Goal: Information Seeking & Learning: Check status

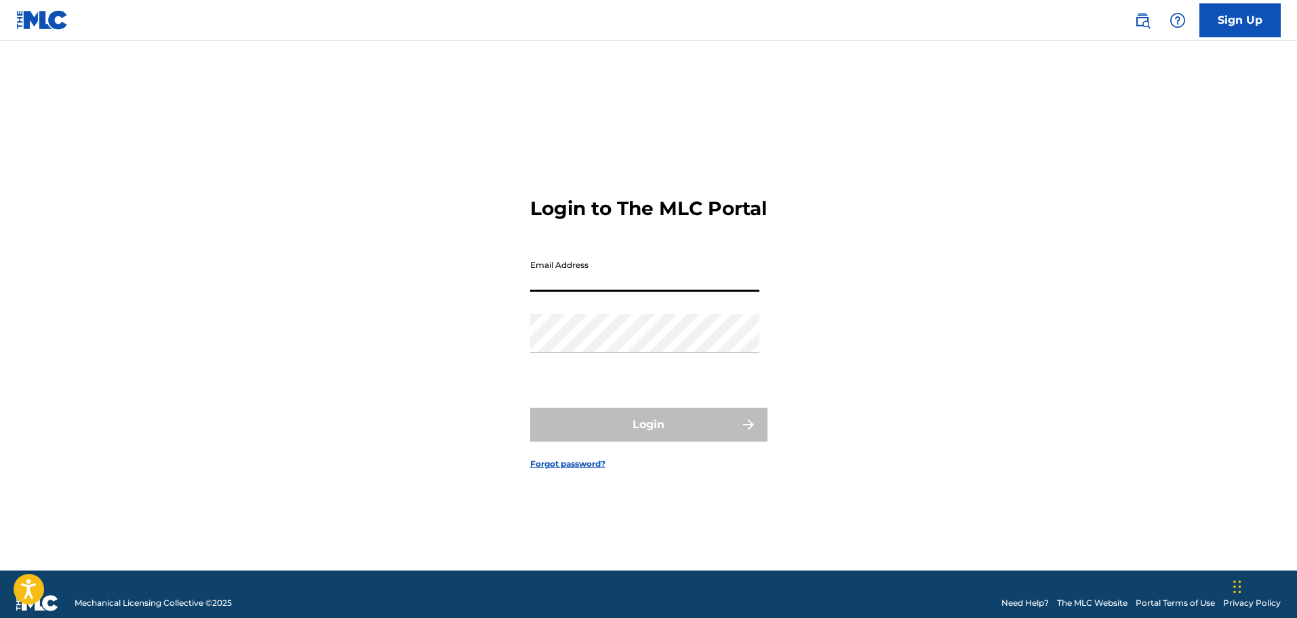
click at [612, 292] on input "Email Address" at bounding box center [644, 272] width 229 height 39
type input "[EMAIL_ADDRESS][DOMAIN_NAME]"
click at [553, 364] on div "Password" at bounding box center [644, 344] width 229 height 61
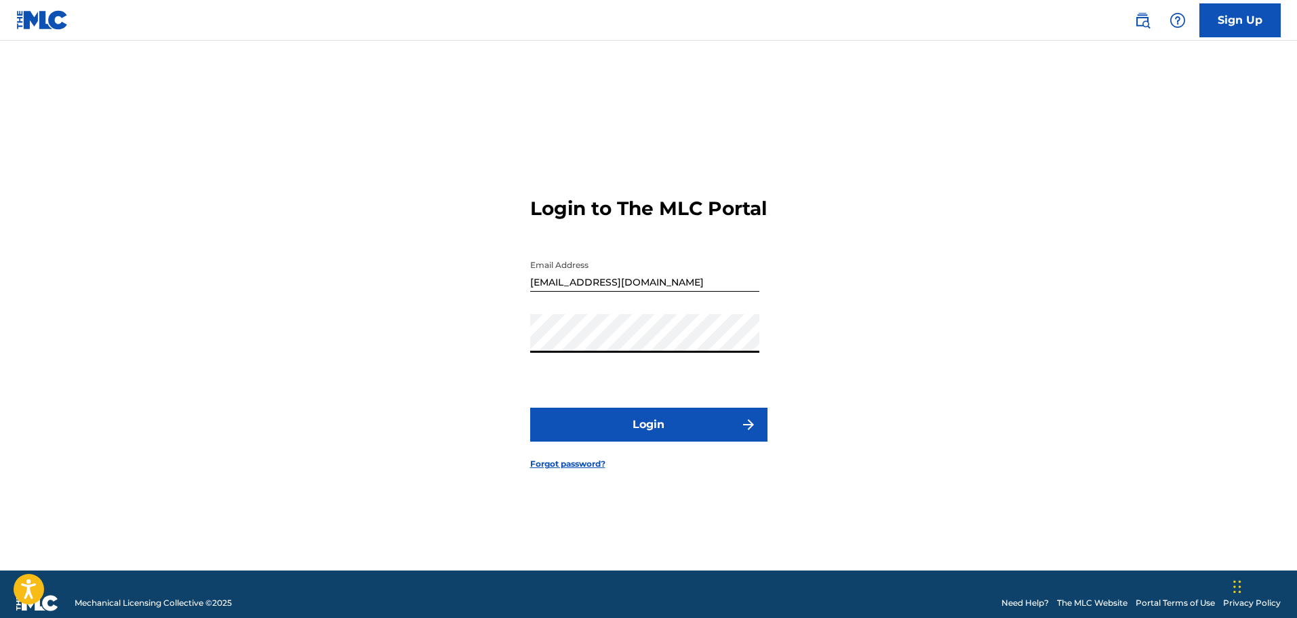
click at [713, 441] on button "Login" at bounding box center [648, 424] width 237 height 34
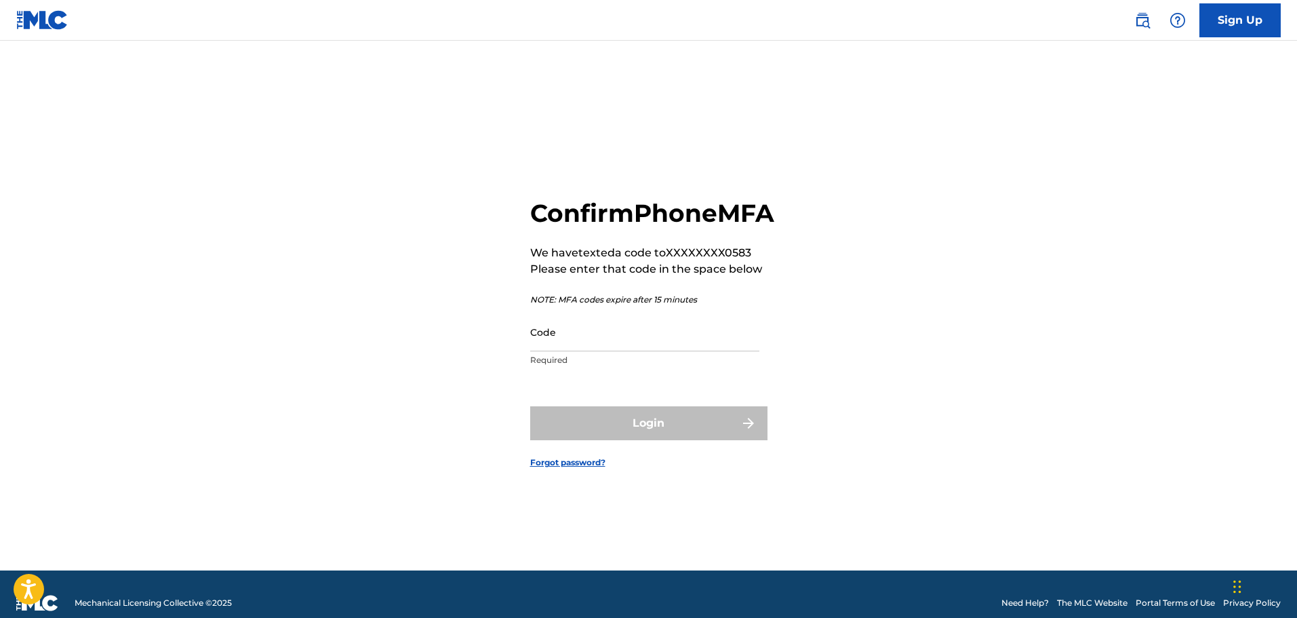
click at [674, 351] on input "Code" at bounding box center [644, 332] width 229 height 39
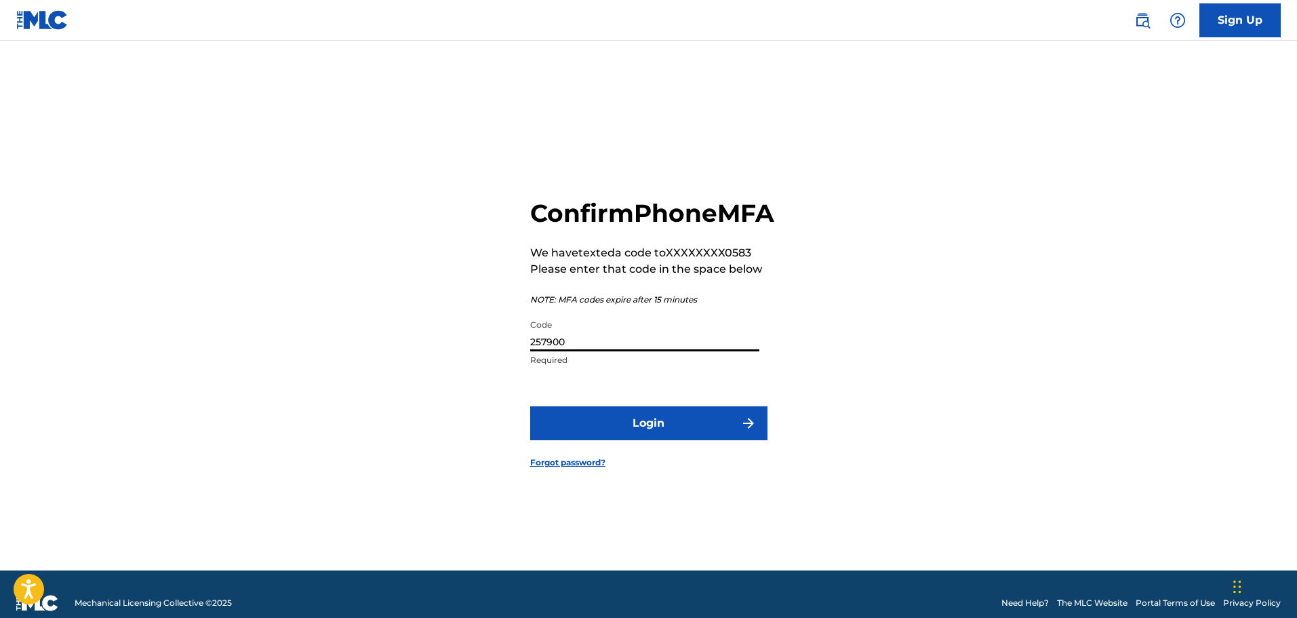
type input "257900"
click at [530, 406] on button "Login" at bounding box center [648, 423] width 237 height 34
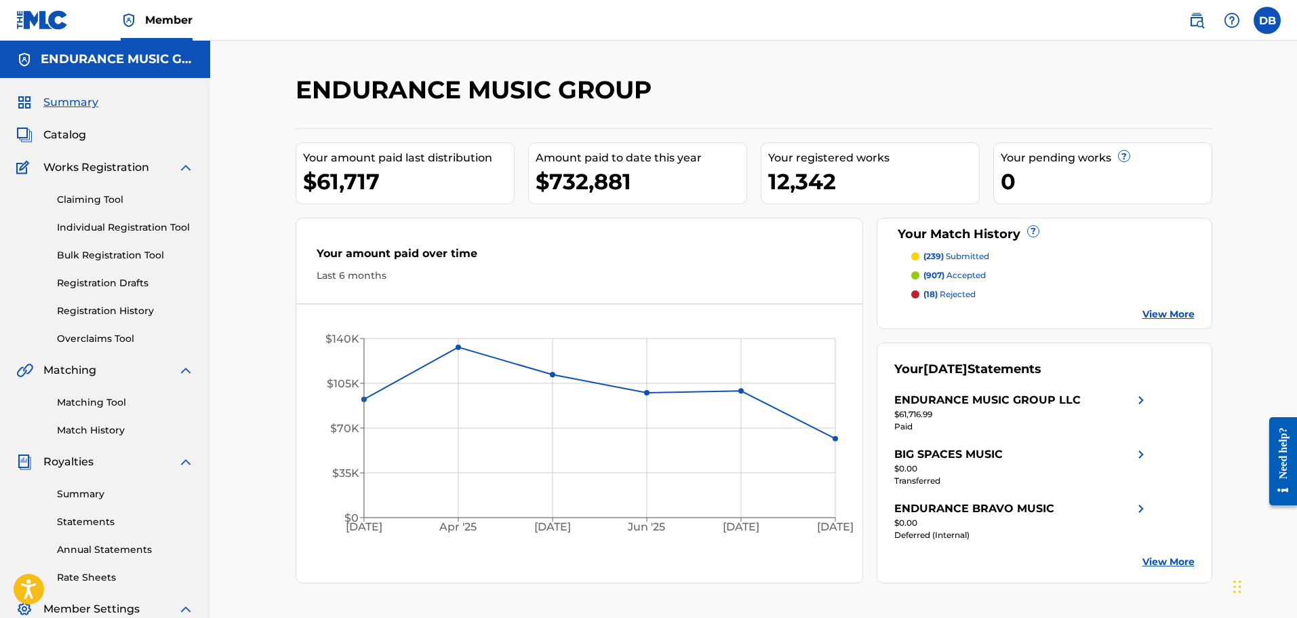
click at [80, 134] on span "Catalog" at bounding box center [64, 135] width 43 height 16
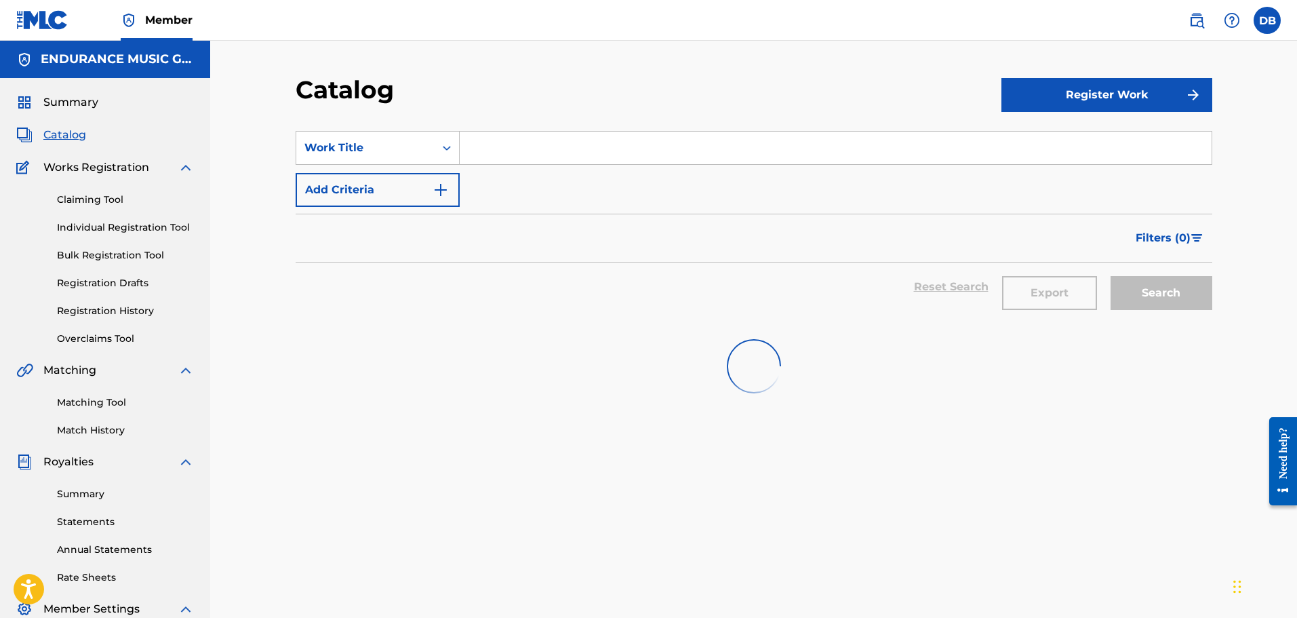
click at [582, 144] on input "Search Form" at bounding box center [836, 148] width 752 height 33
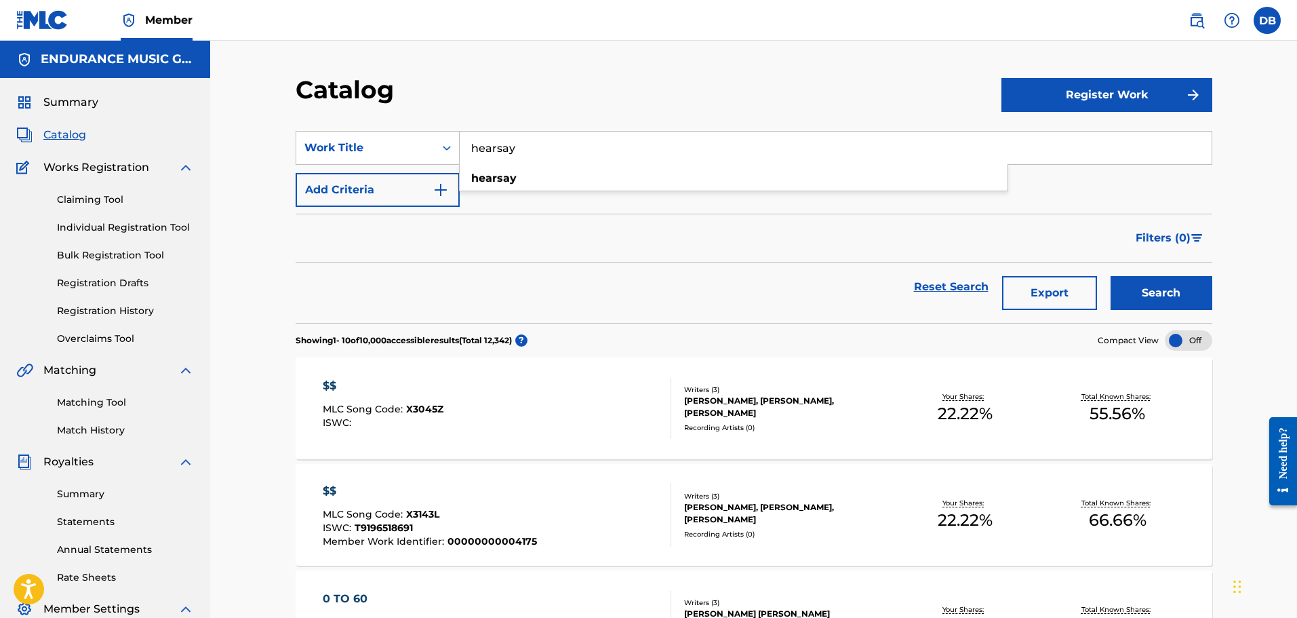
click at [1111, 276] on button "Search" at bounding box center [1162, 293] width 102 height 34
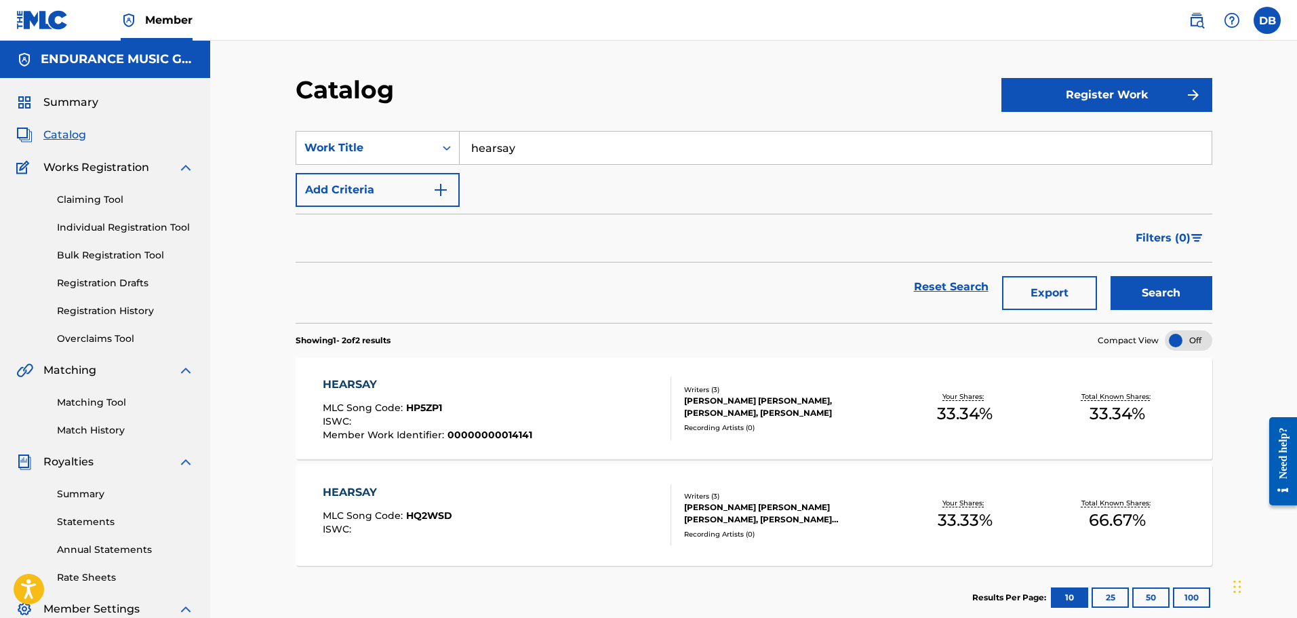
drag, startPoint x: 277, startPoint y: 113, endPoint x: 266, endPoint y: 111, distance: 10.4
click at [266, 111] on div "Catalog Register Work SearchWithCriteriae936a51f-479a-46f8-9a5e-80ae3c739e2a Wo…" at bounding box center [753, 408] width 1087 height 735
paste input "Beer 99"
type input "Beer 99"
click at [1111, 276] on button "Search" at bounding box center [1162, 293] width 102 height 34
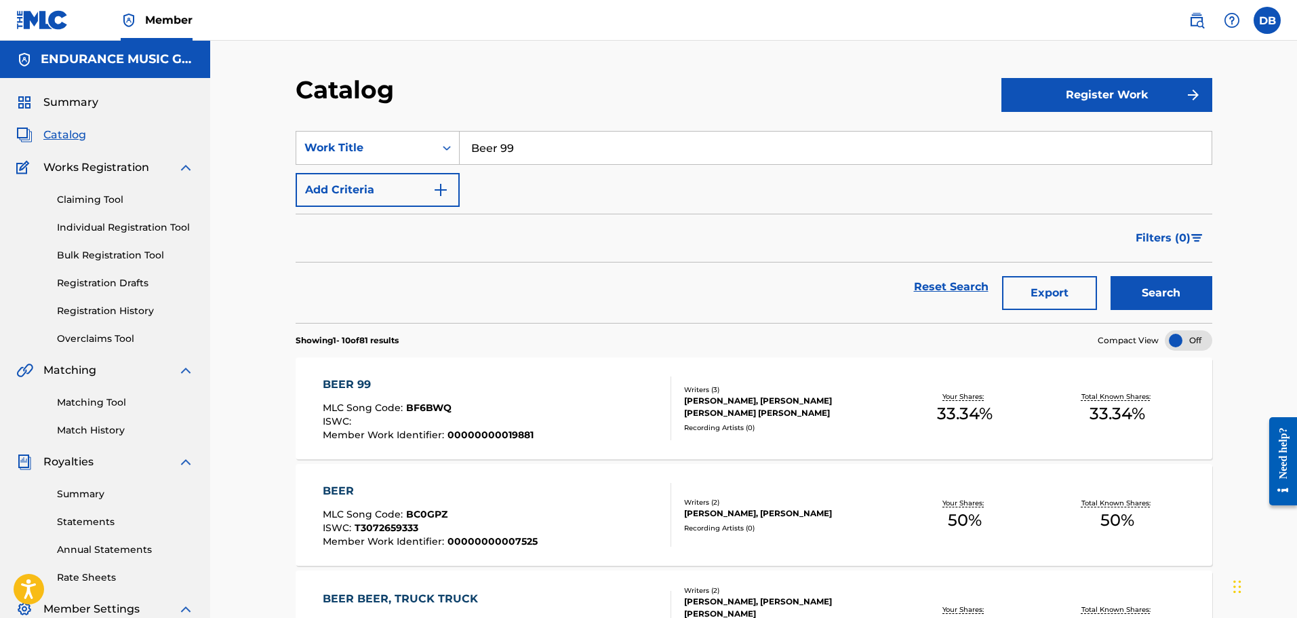
click at [416, 385] on div "BEER 99" at bounding box center [428, 384] width 211 height 16
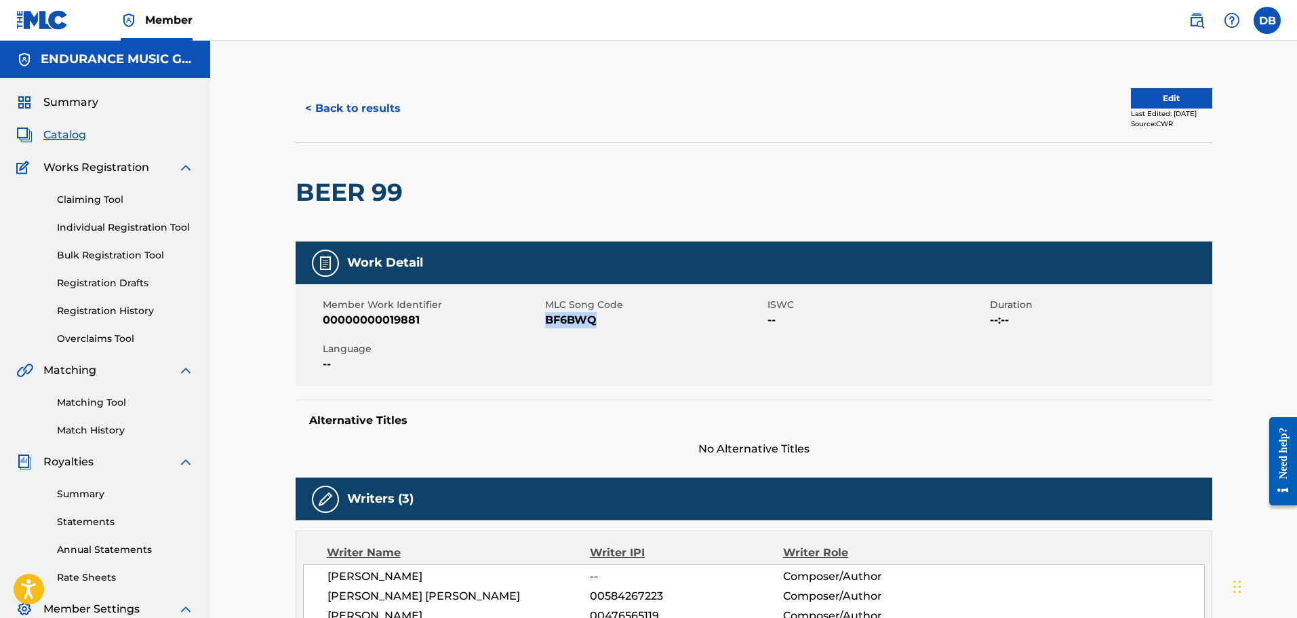
drag, startPoint x: 546, startPoint y: 322, endPoint x: 633, endPoint y: 321, distance: 86.8
click at [633, 321] on span "BF6BWQ" at bounding box center [654, 320] width 219 height 16
copy span "BF6BWQ"
click at [64, 136] on span "Catalog" at bounding box center [64, 135] width 43 height 16
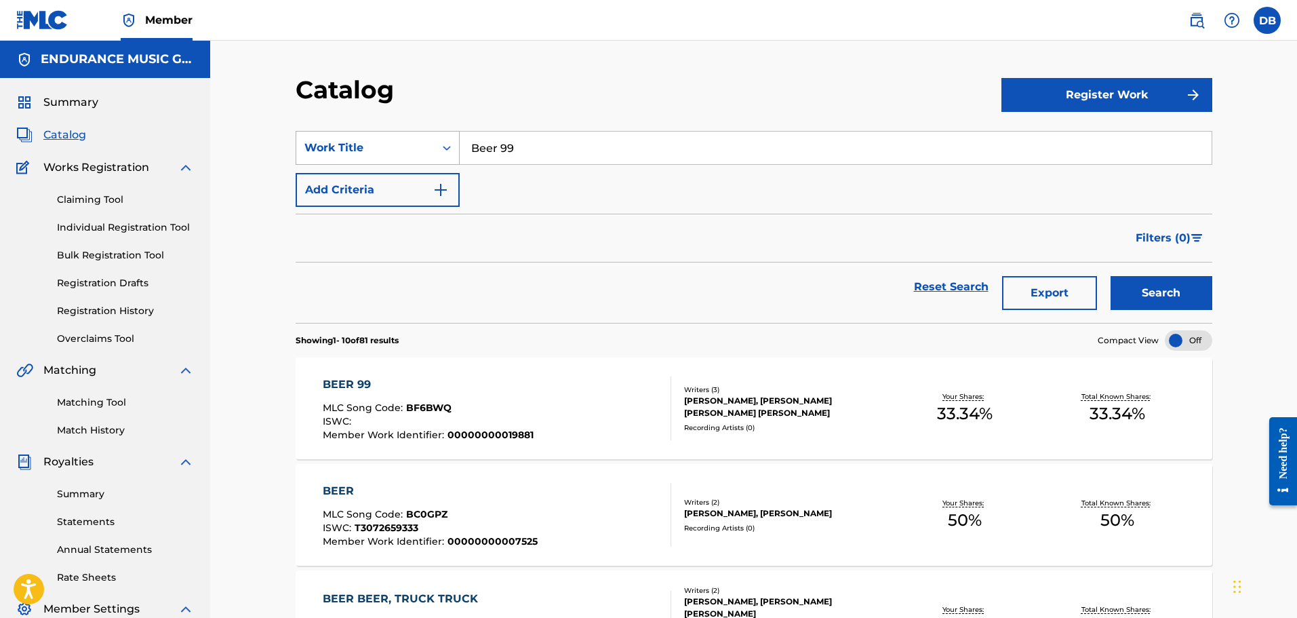
drag, startPoint x: 536, startPoint y: 145, endPoint x: 296, endPoint y: 132, distance: 240.4
click at [298, 132] on div "SearchWithCriteriae936a51f-479a-46f8-9a5e-80ae3c739e2a Work Title Beer 99" at bounding box center [754, 148] width 917 height 34
paste input "Pop Rocks"
type input "Pop Rocks"
click at [1111, 276] on button "Search" at bounding box center [1162, 293] width 102 height 34
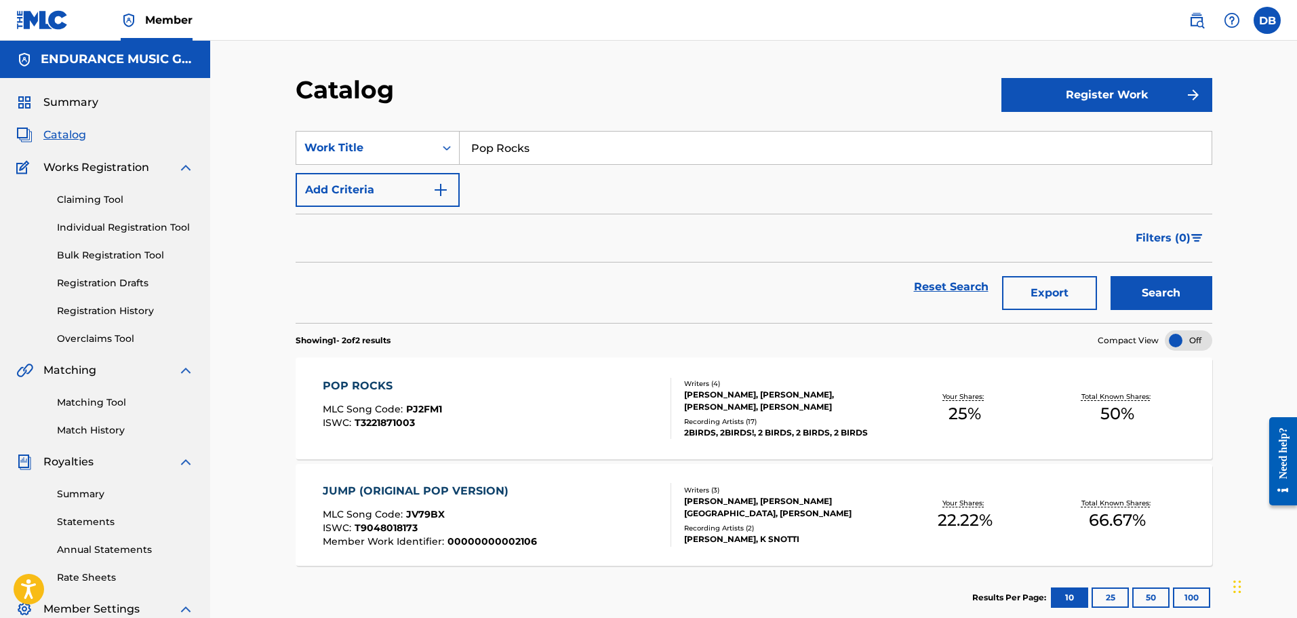
click at [440, 364] on div "POP ROCKS MLC Song Code : PJ2FM1 ISWC : T3221871003 Writers ( 4 ) CLARK LEONARD…" at bounding box center [754, 408] width 917 height 102
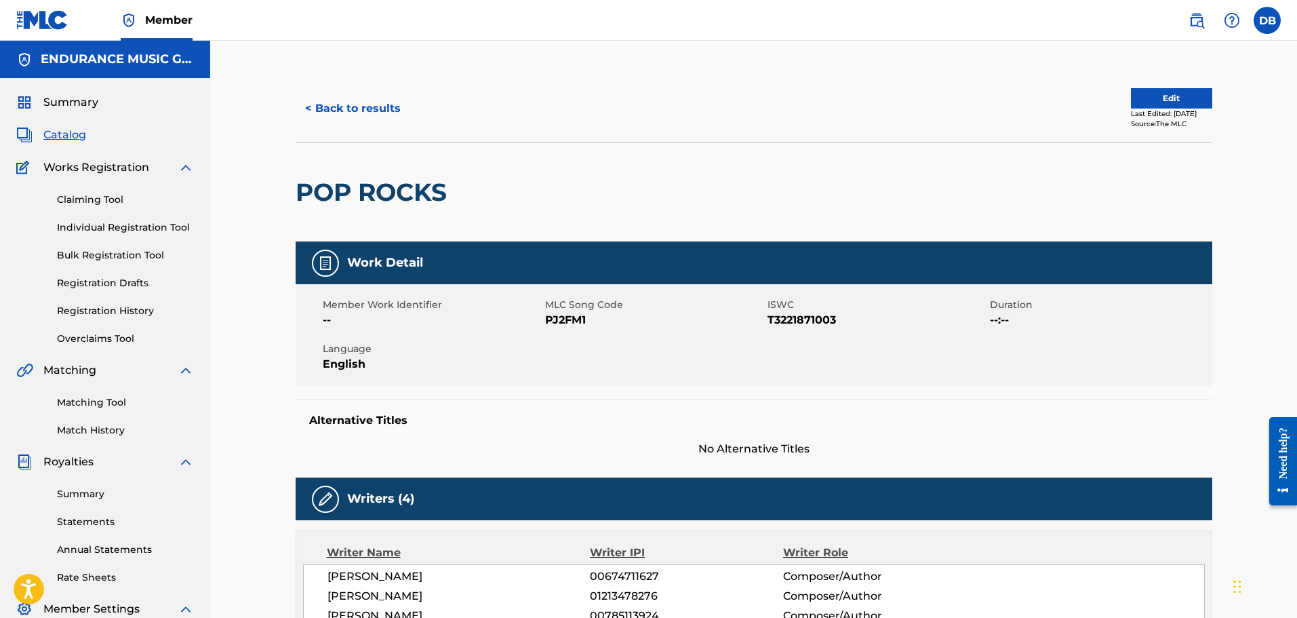
click at [340, 117] on button "< Back to results" at bounding box center [353, 109] width 115 height 34
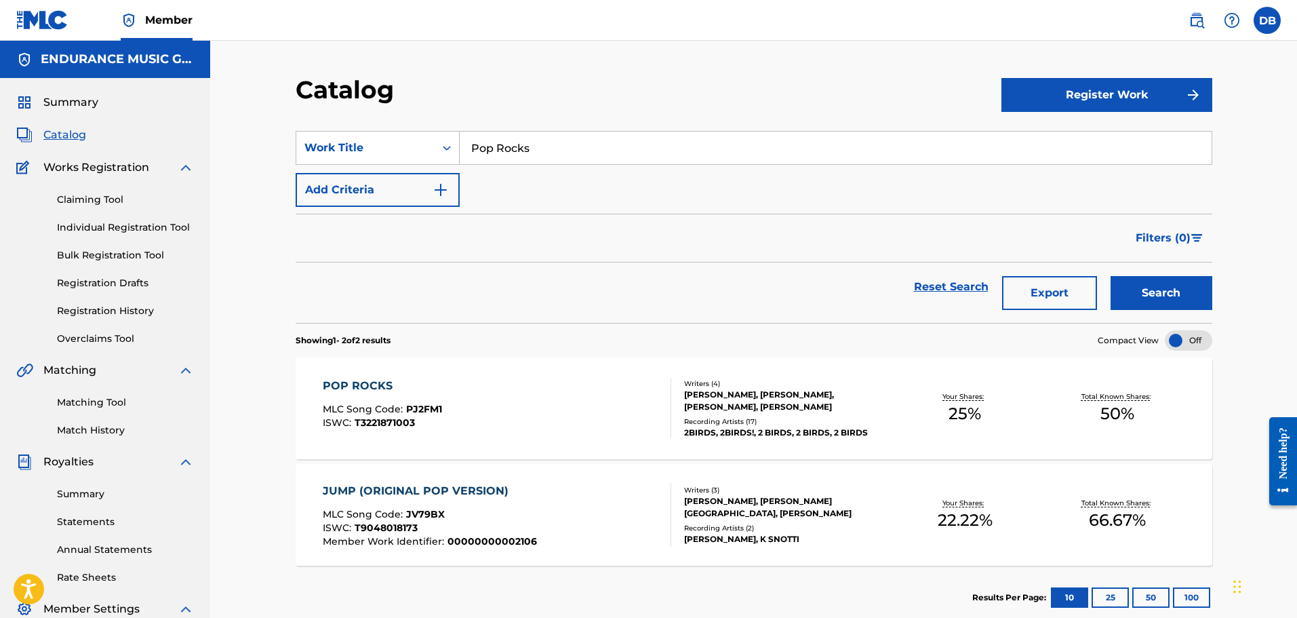
click at [544, 394] on div "POP ROCKS MLC Song Code : PJ2FM1 ISWC : T3221871003" at bounding box center [497, 408] width 348 height 61
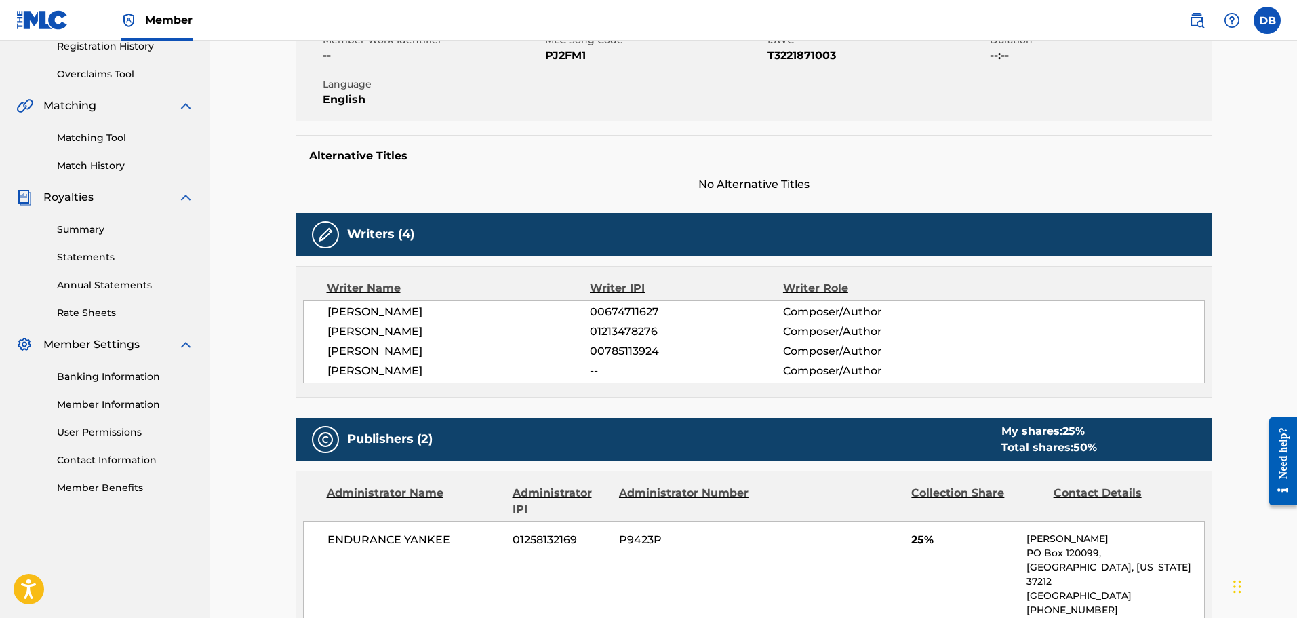
scroll to position [136, 0]
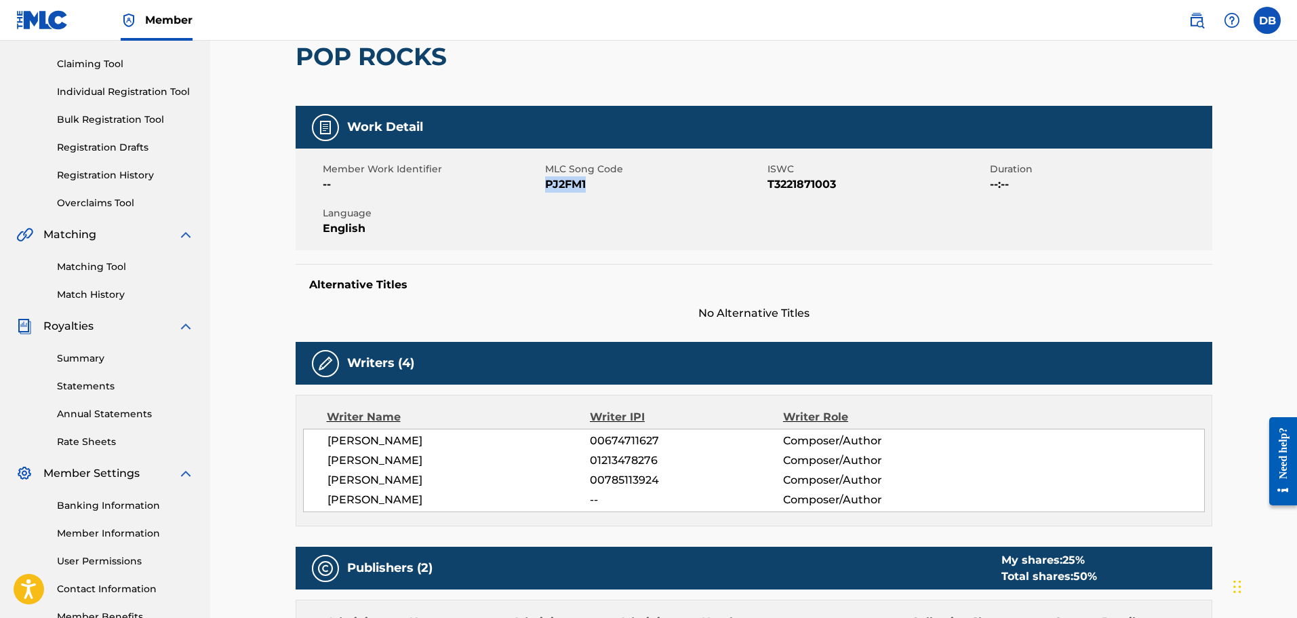
drag, startPoint x: 547, startPoint y: 186, endPoint x: 638, endPoint y: 186, distance: 90.9
click at [637, 186] on span "PJ2FM1" at bounding box center [654, 184] width 219 height 16
copy span "PJ2FM1"
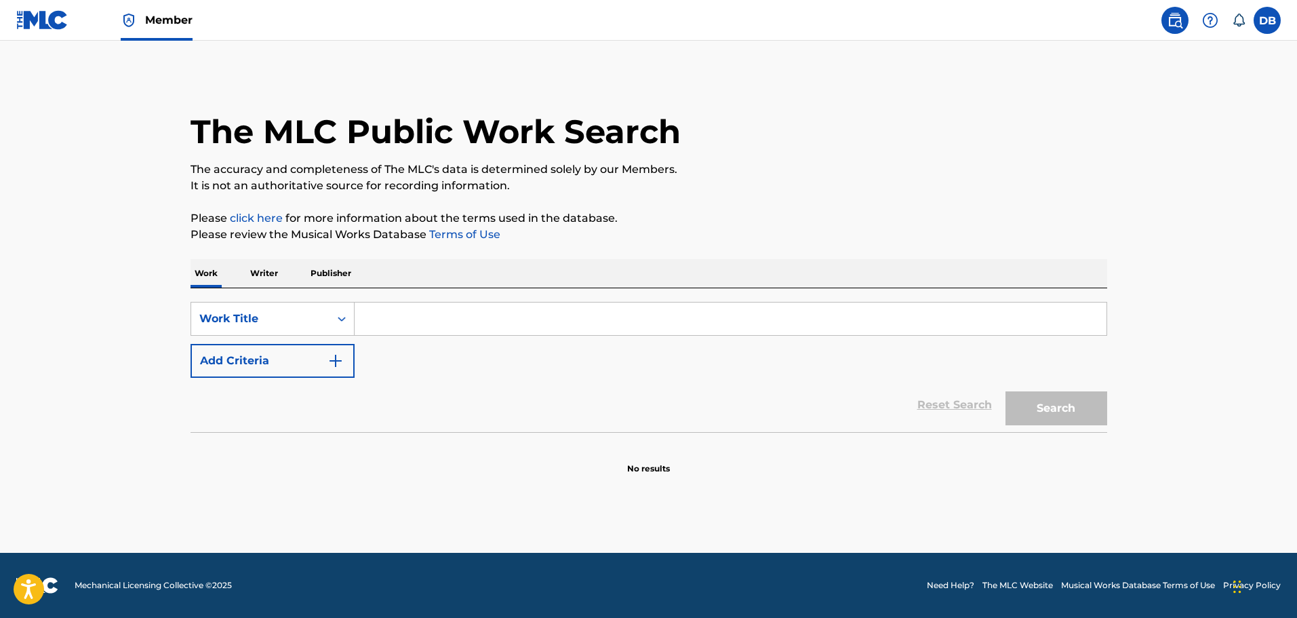
click at [530, 323] on input "Search Form" at bounding box center [731, 318] width 752 height 33
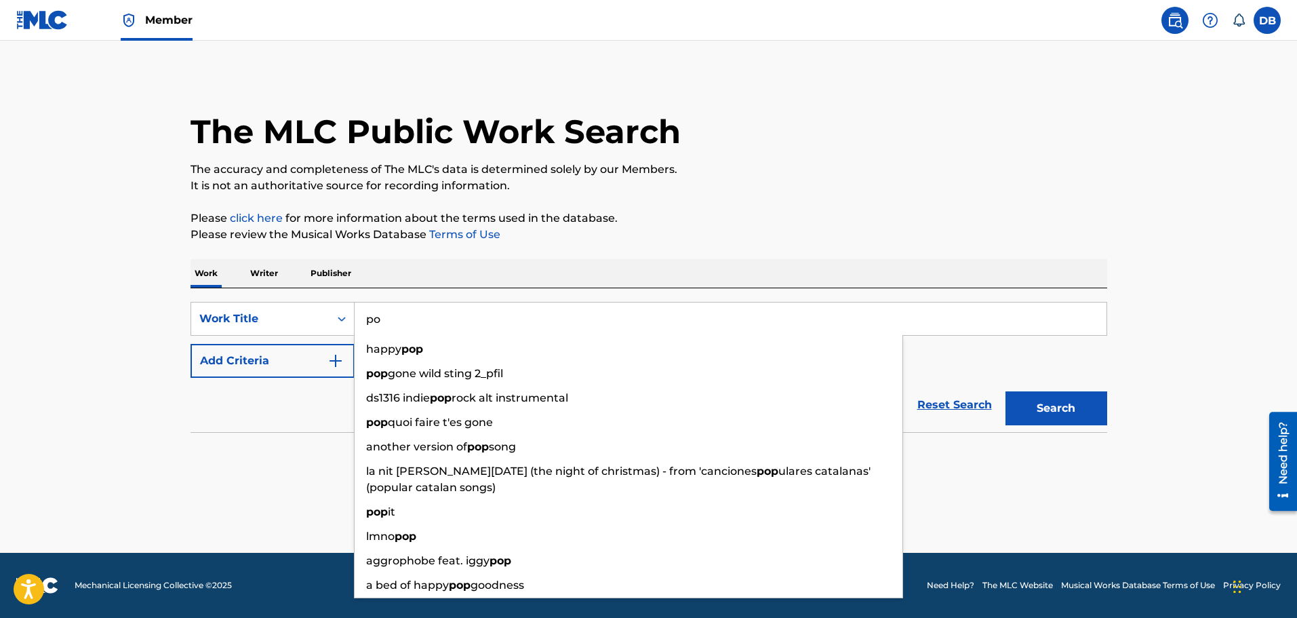
type input "p"
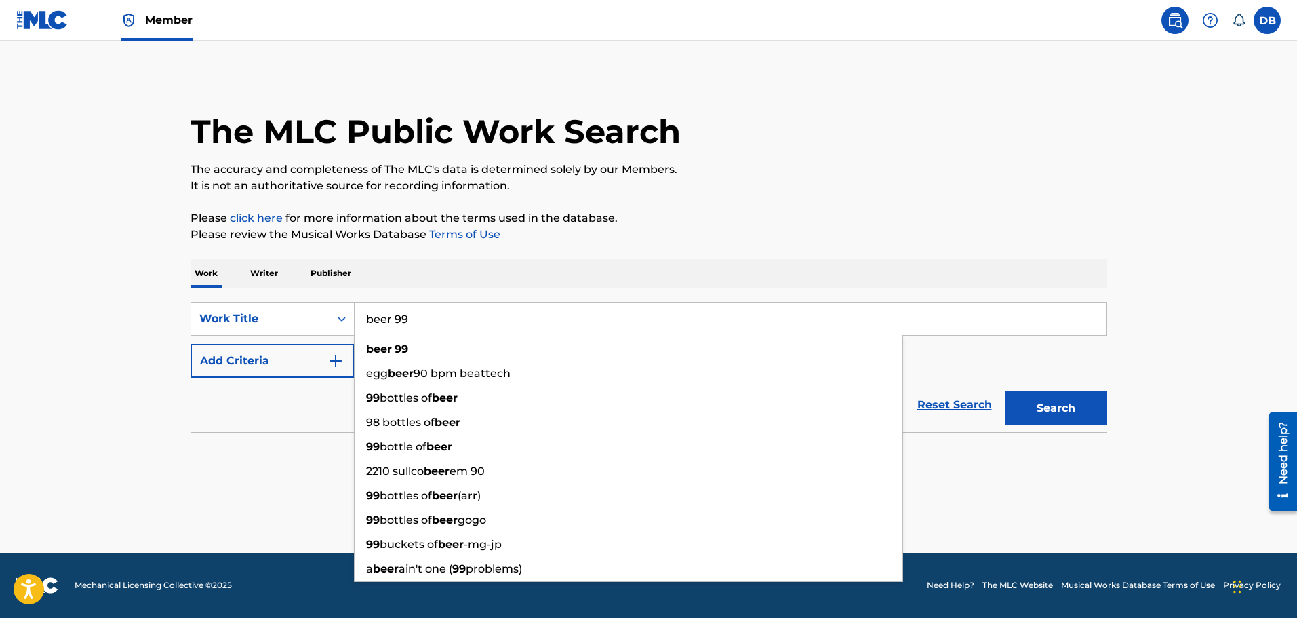
type input "beer 99"
click at [1005, 391] on button "Search" at bounding box center [1056, 408] width 102 height 34
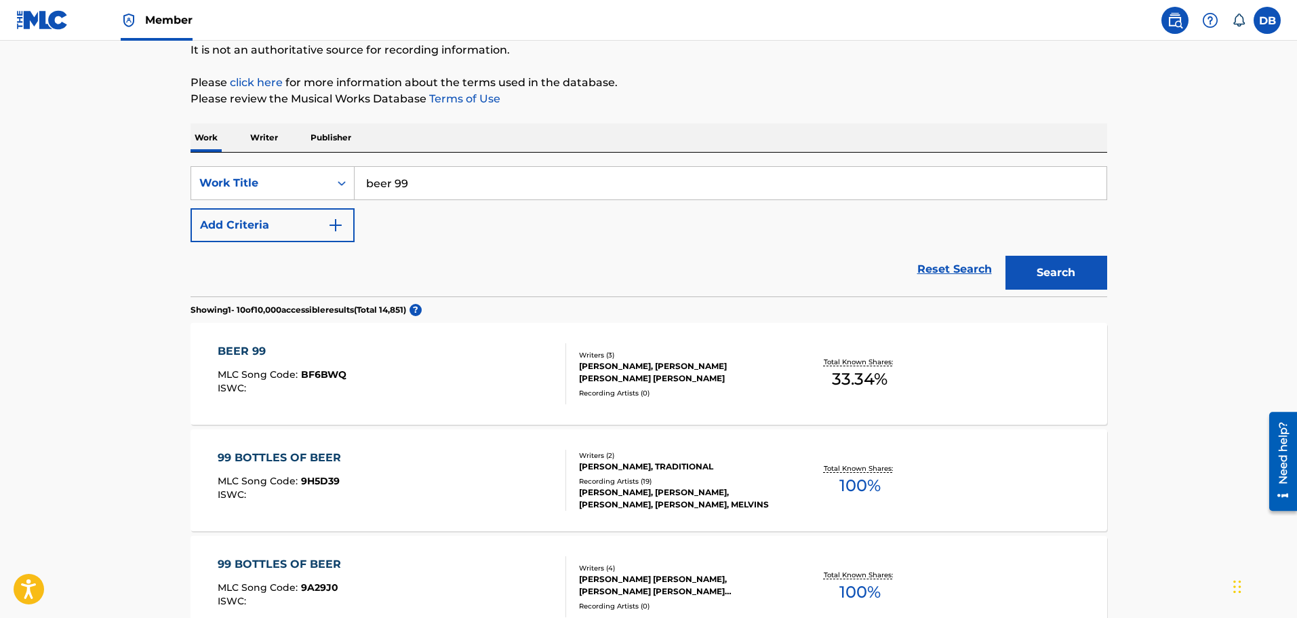
scroll to position [203, 0]
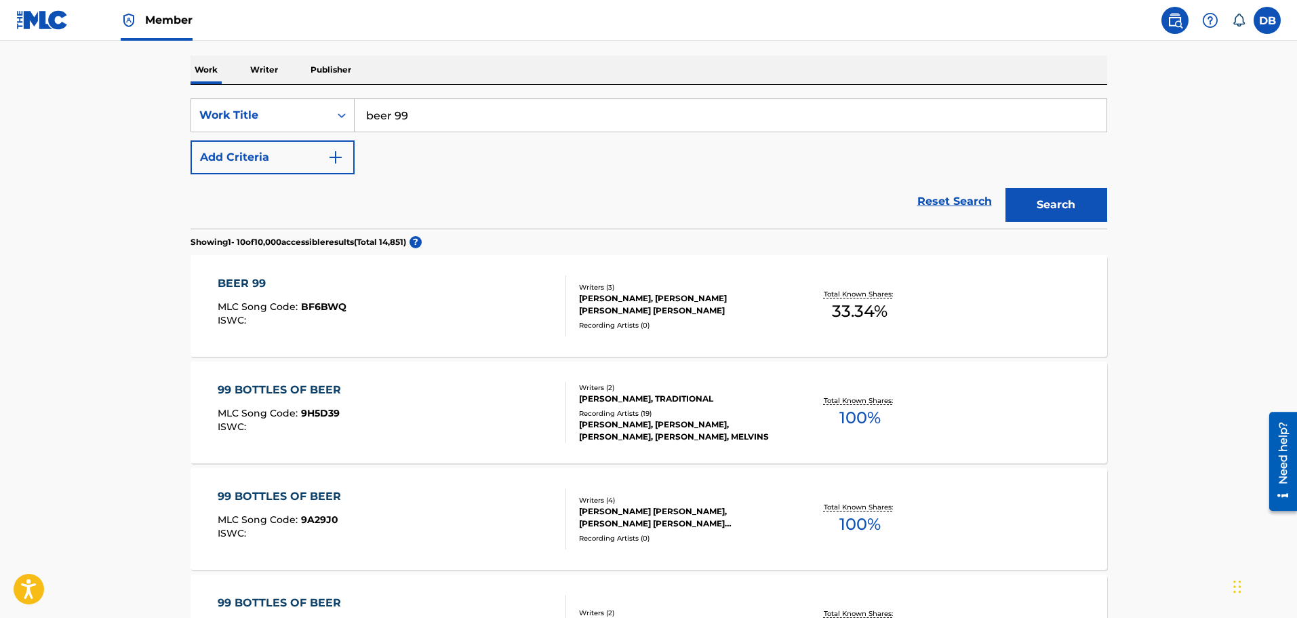
click at [418, 323] on div "BEER 99 MLC Song Code : BF6BWQ ISWC :" at bounding box center [392, 305] width 348 height 61
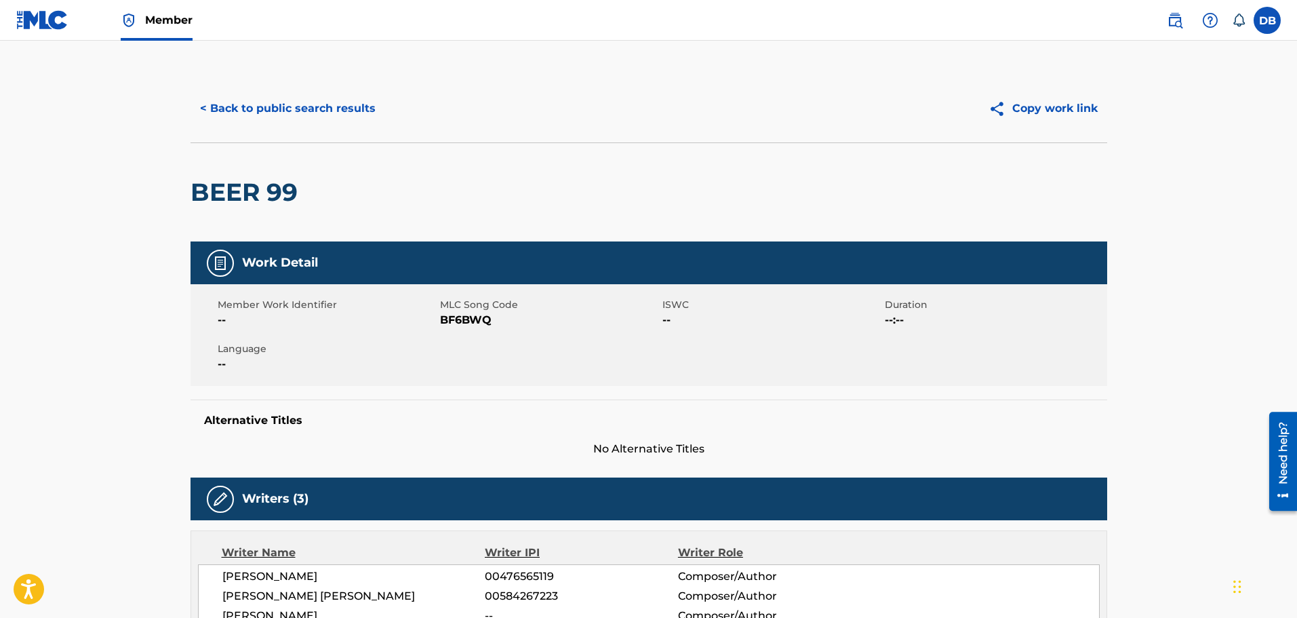
click at [283, 94] on button "< Back to public search results" at bounding box center [288, 109] width 195 height 34
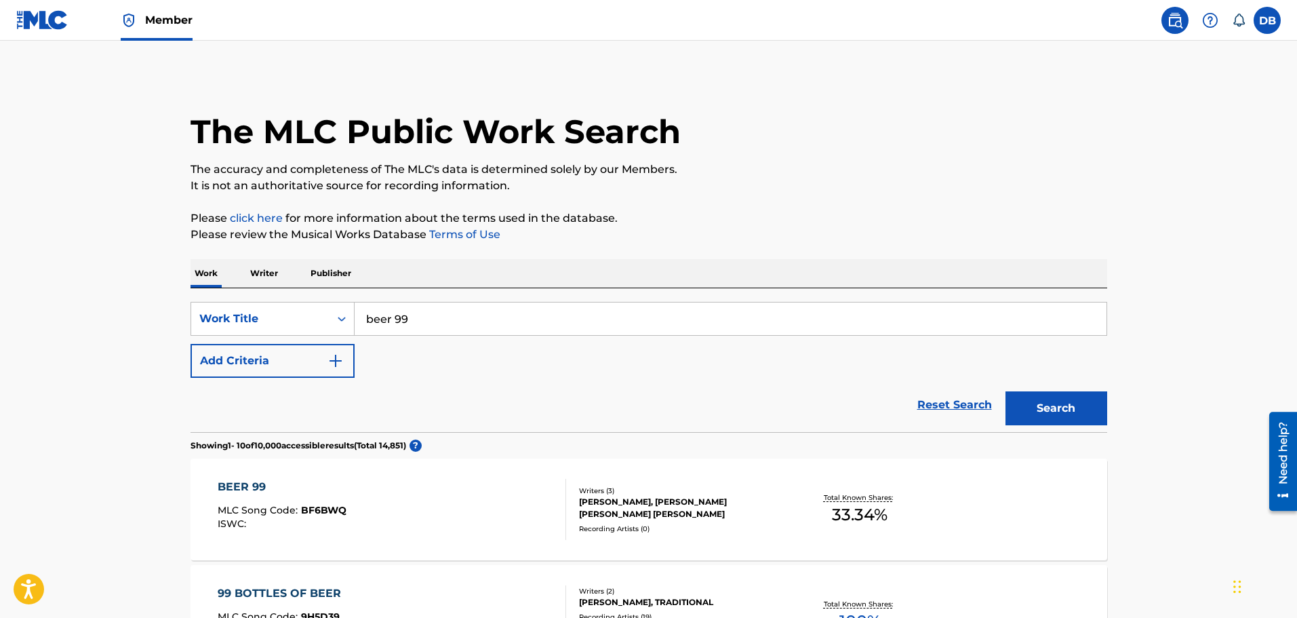
paste input "Pop Rocks"
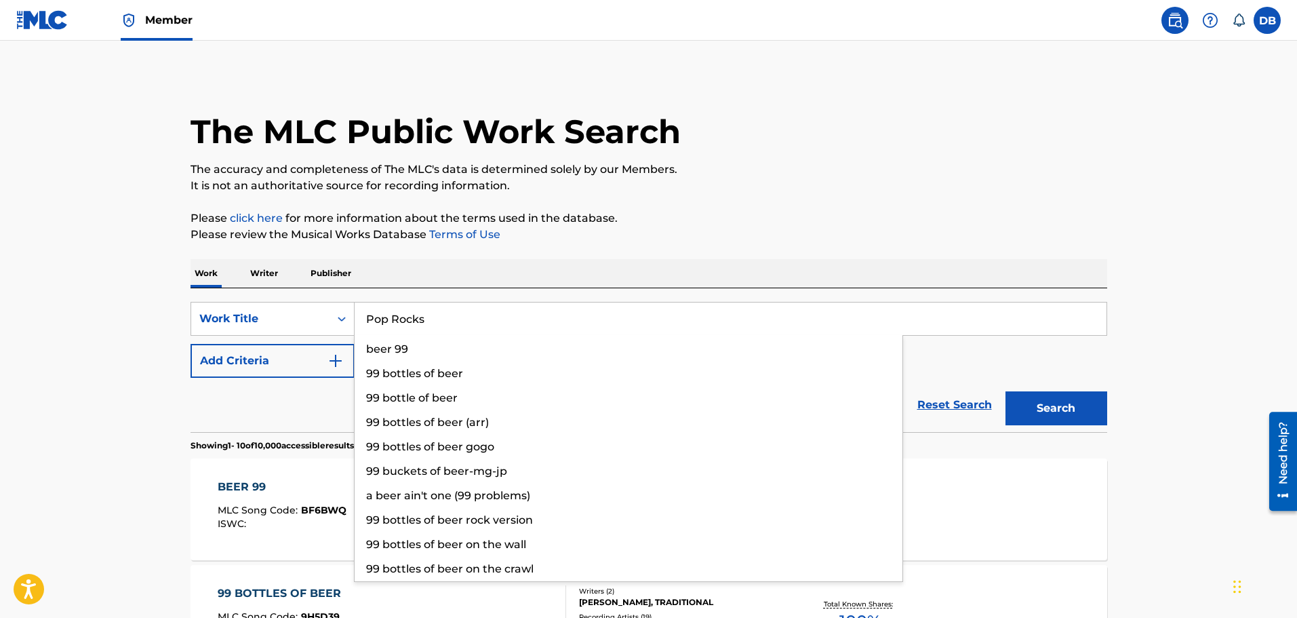
type input "Pop Rocks"
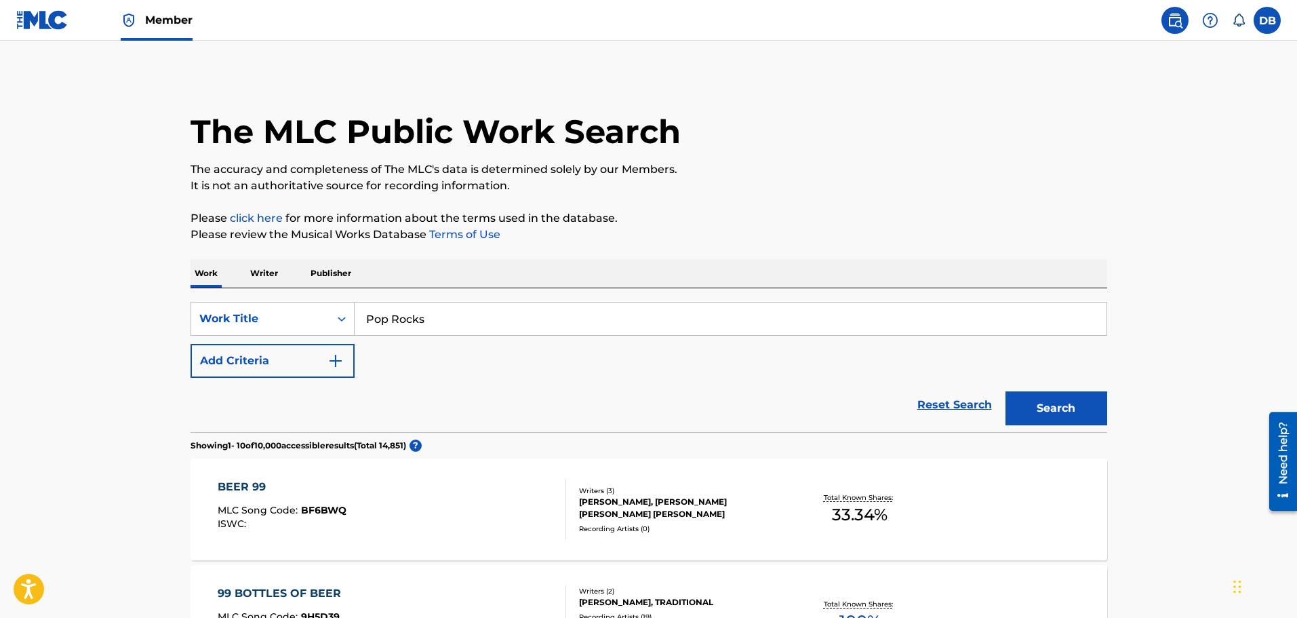
click at [214, 361] on button "Add Criteria" at bounding box center [273, 361] width 164 height 34
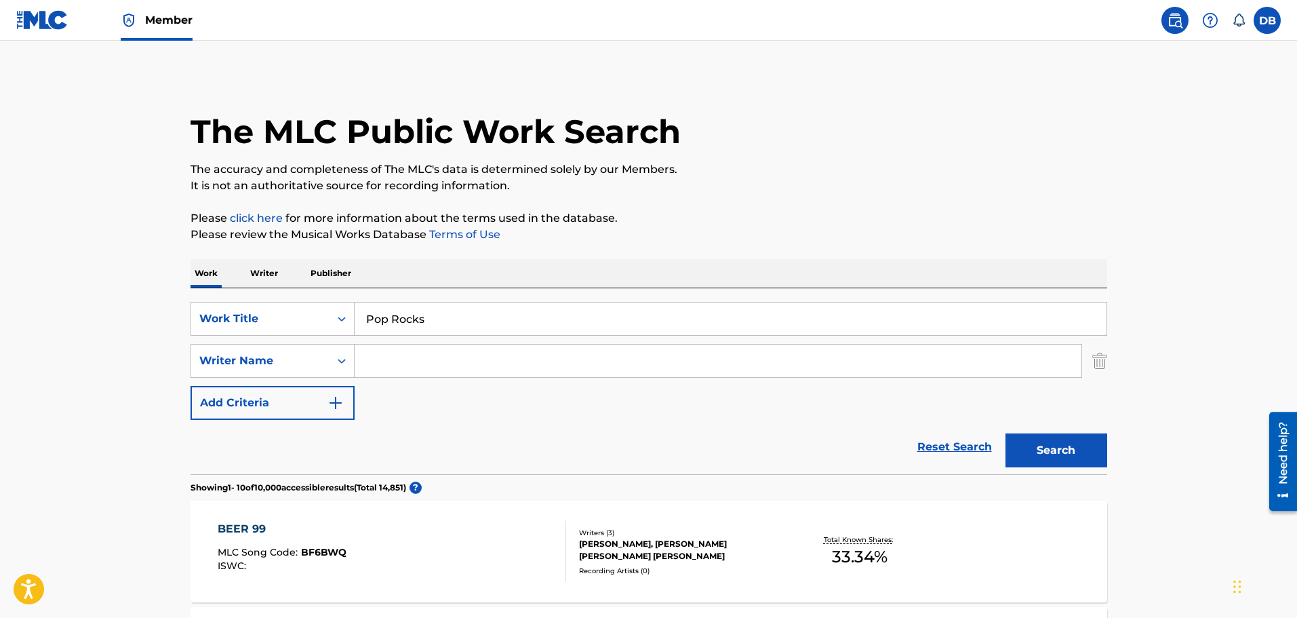
drag, startPoint x: 427, startPoint y: 369, endPoint x: 424, endPoint y: 357, distance: 11.8
click at [428, 368] on input "Search Form" at bounding box center [718, 360] width 727 height 33
type input "pey"
click at [1005, 433] on button "Search" at bounding box center [1056, 450] width 102 height 34
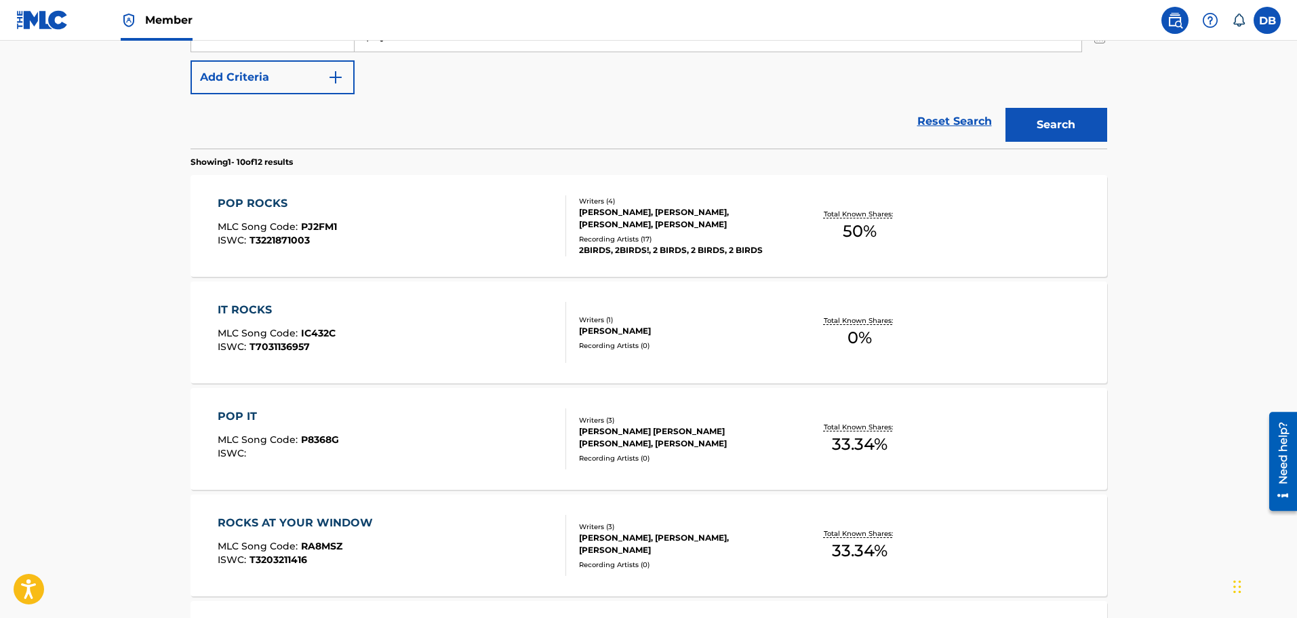
scroll to position [339, 0]
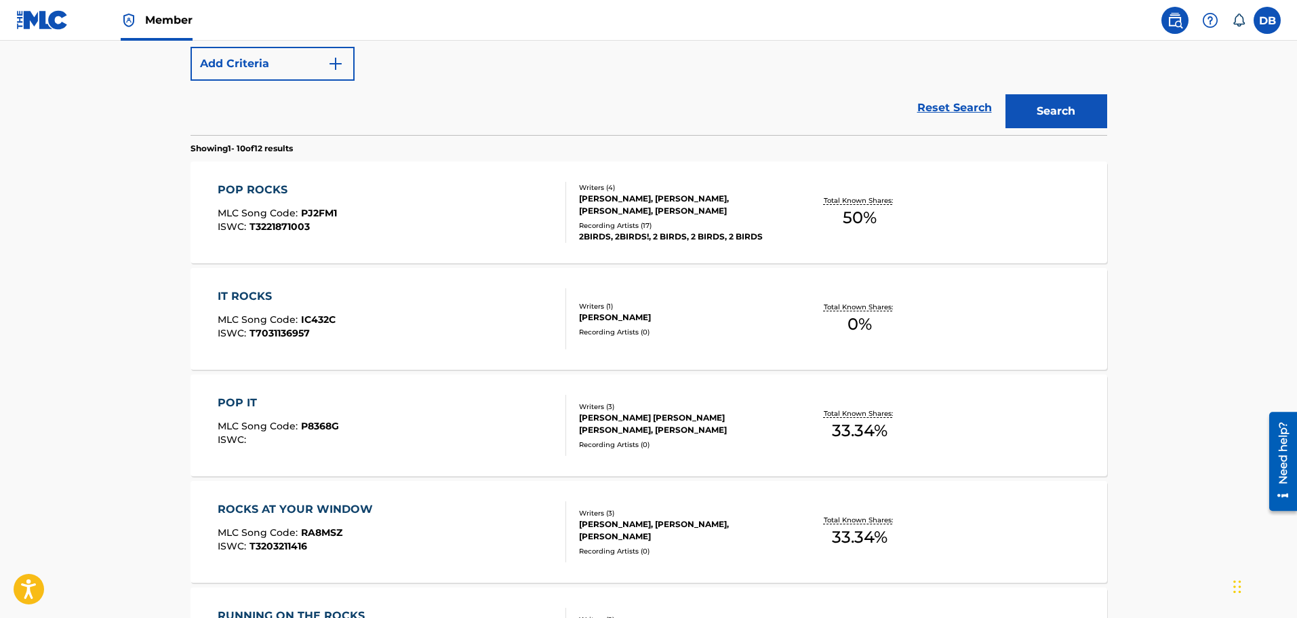
click at [301, 220] on div "MLC Song Code : PJ2FM1" at bounding box center [277, 215] width 119 height 14
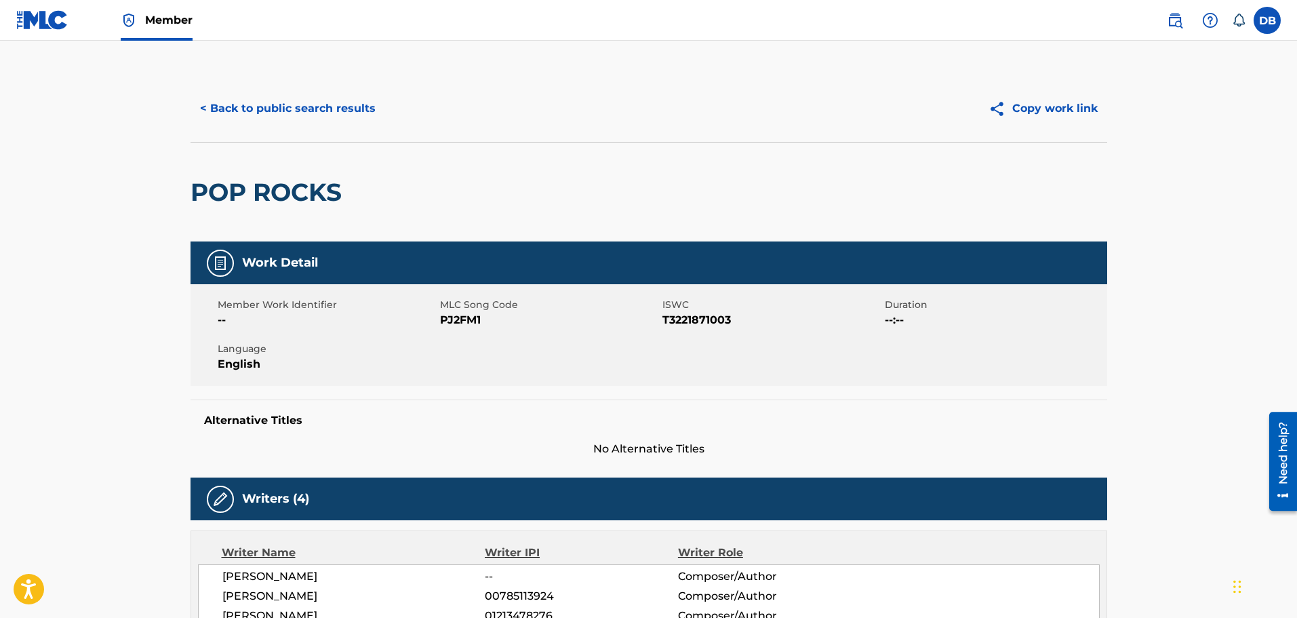
click at [284, 94] on button "< Back to public search results" at bounding box center [288, 109] width 195 height 34
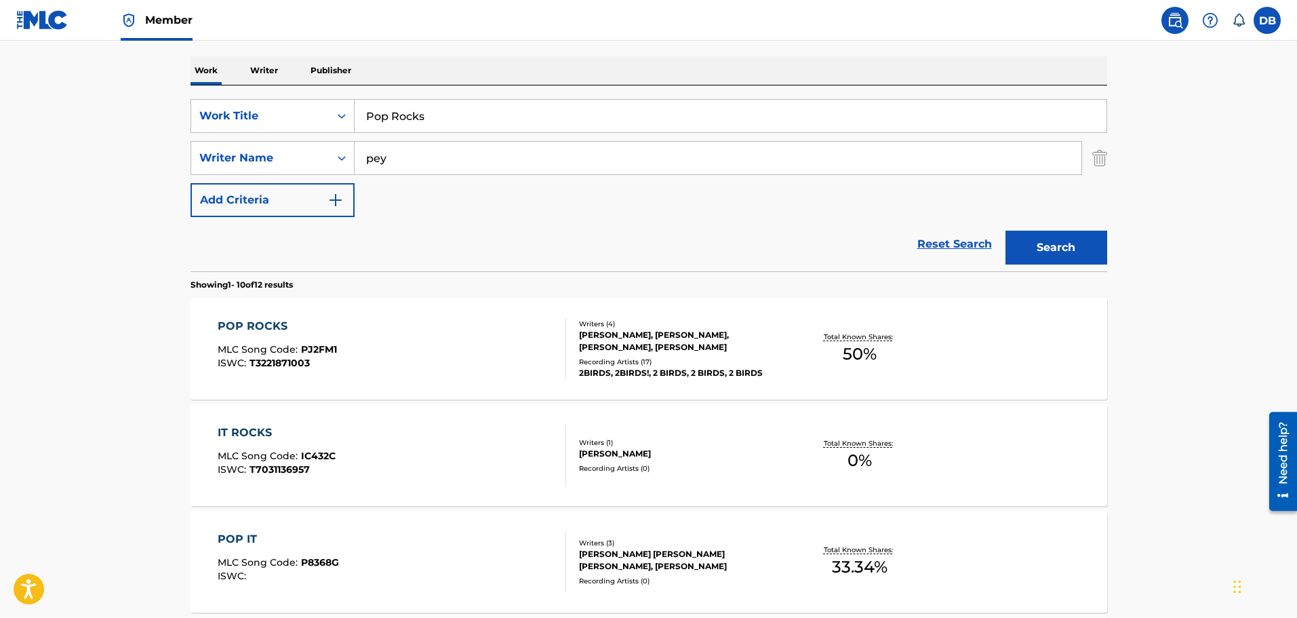
scroll to position [145, 0]
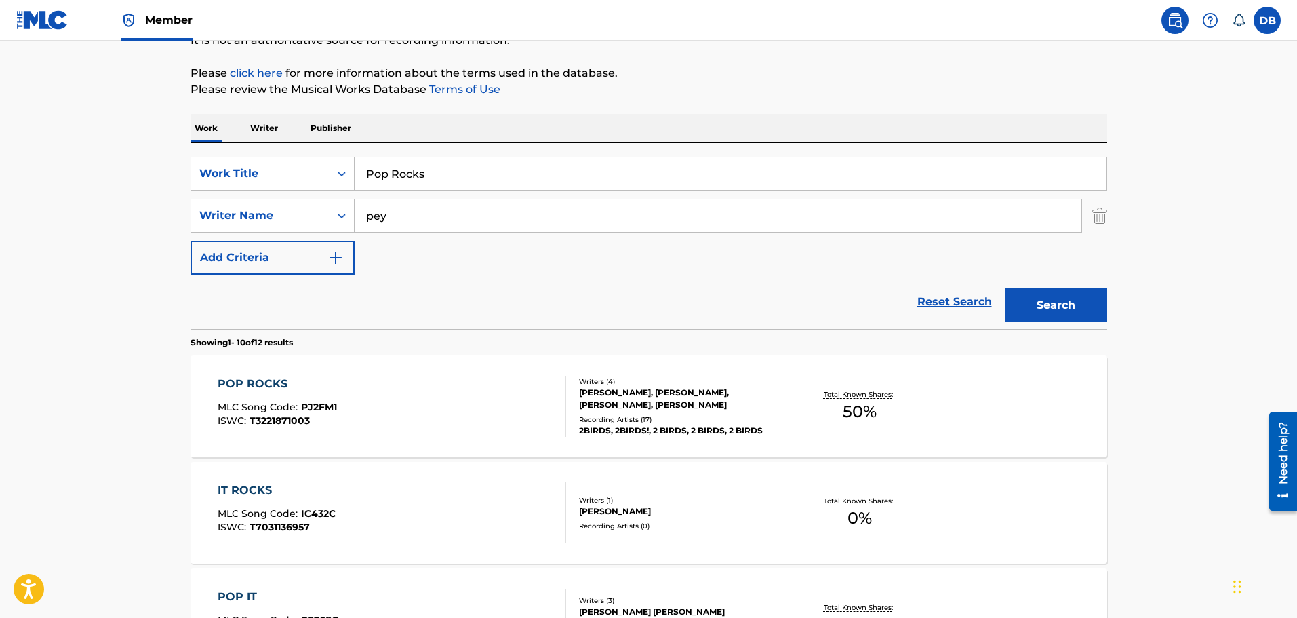
drag, startPoint x: 439, startPoint y: 166, endPoint x: 48, endPoint y: 174, distance: 390.6
type input "r"
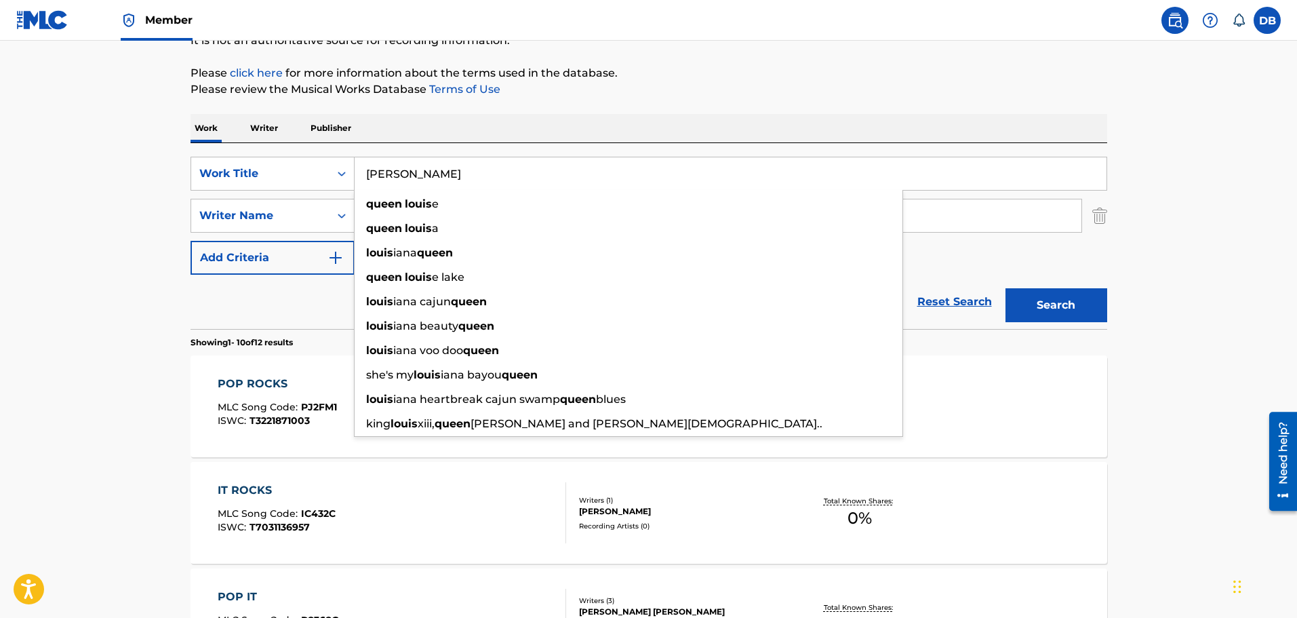
type input "queen louise"
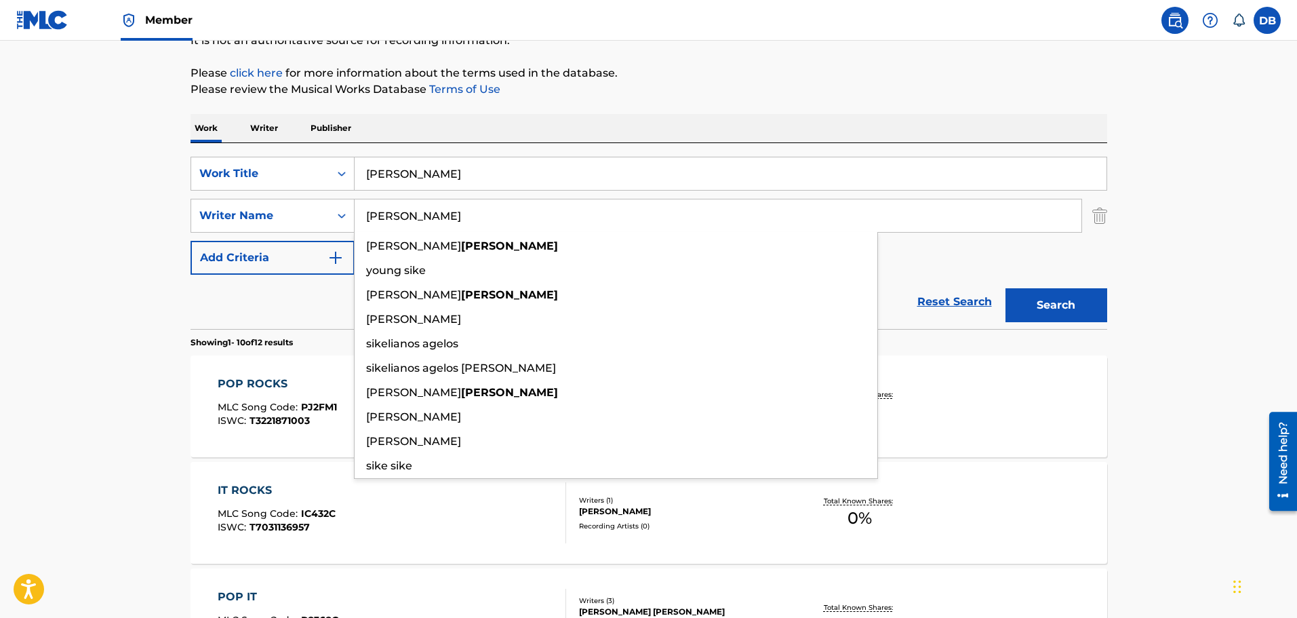
type input "sikes"
click at [1005, 288] on button "Search" at bounding box center [1056, 305] width 102 height 34
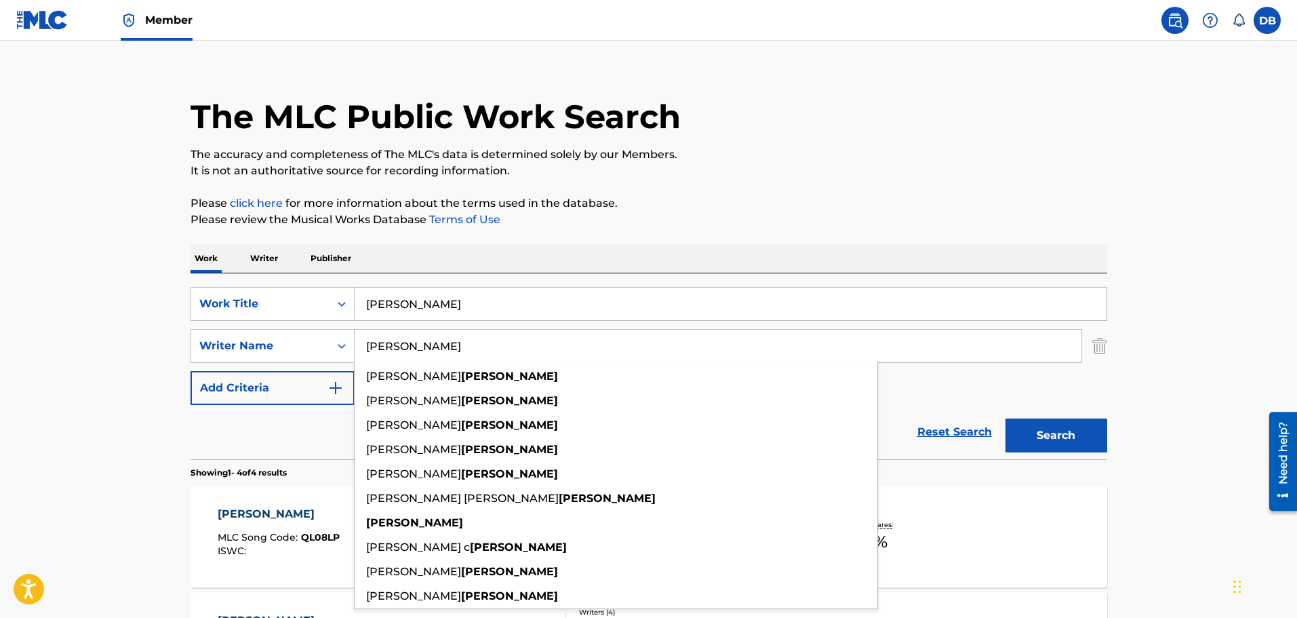
click at [108, 272] on main "The MLC Public Work Search The accuracy and completeness of The MLC's data is d…" at bounding box center [648, 501] width 1297 height 951
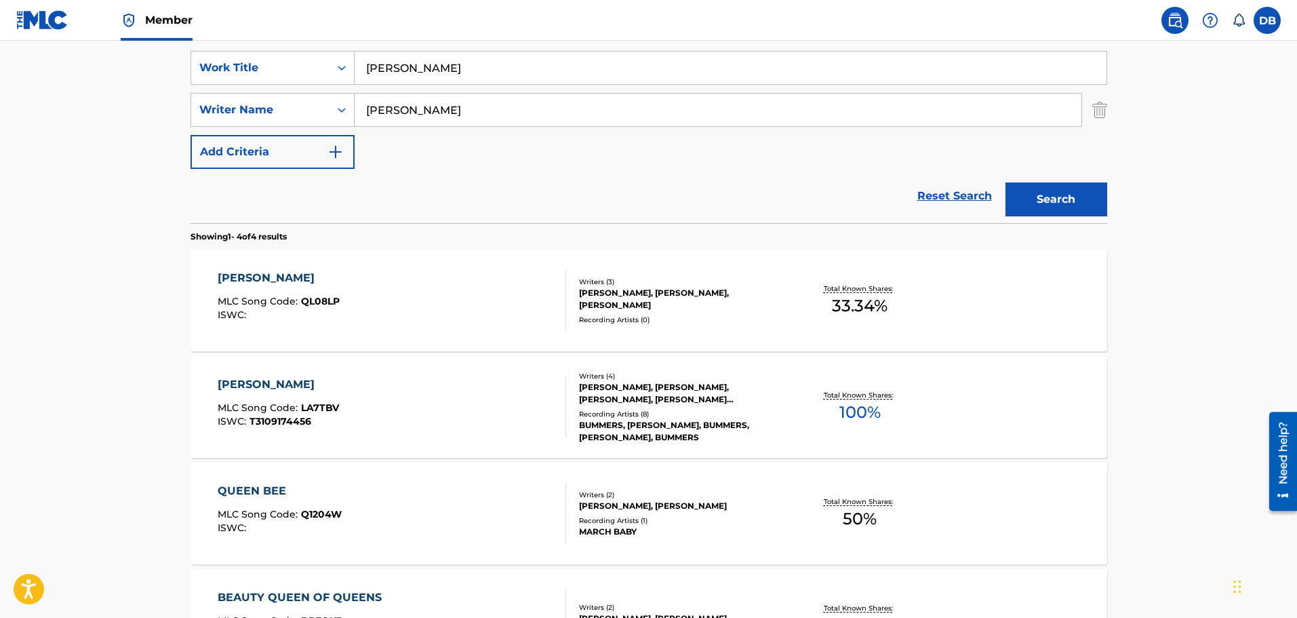
scroll to position [286, 0]
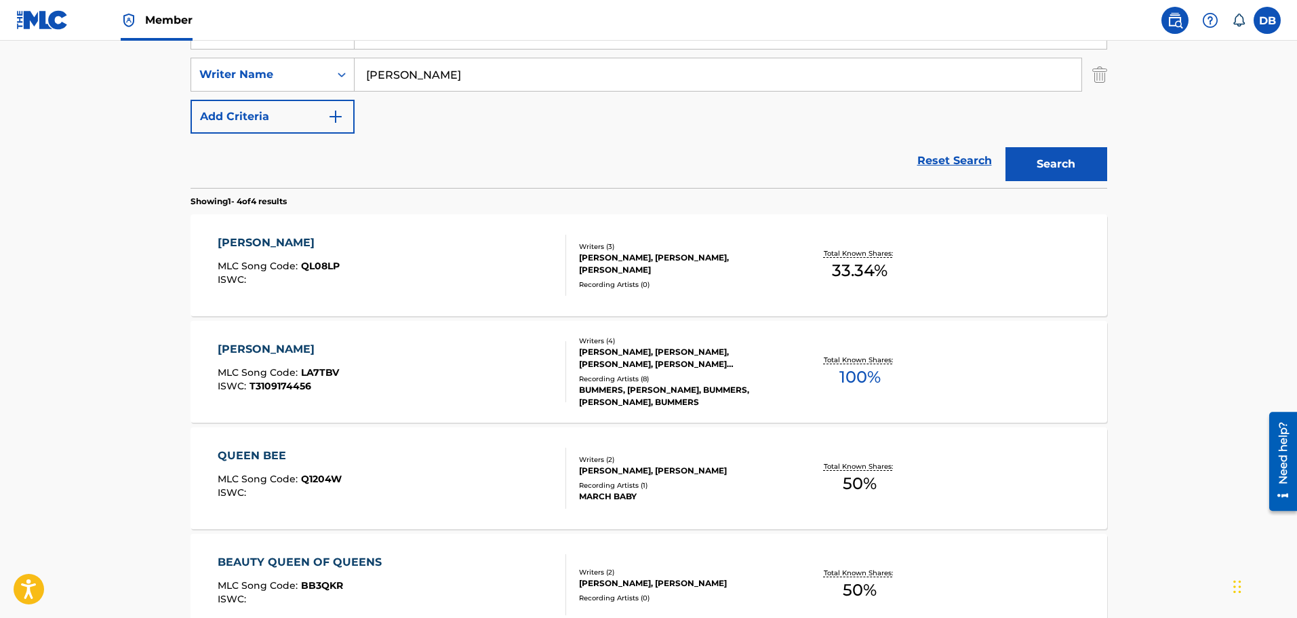
click at [386, 264] on div "QUEEN LOUISE MLC Song Code : QL08LP ISWC :" at bounding box center [392, 265] width 348 height 61
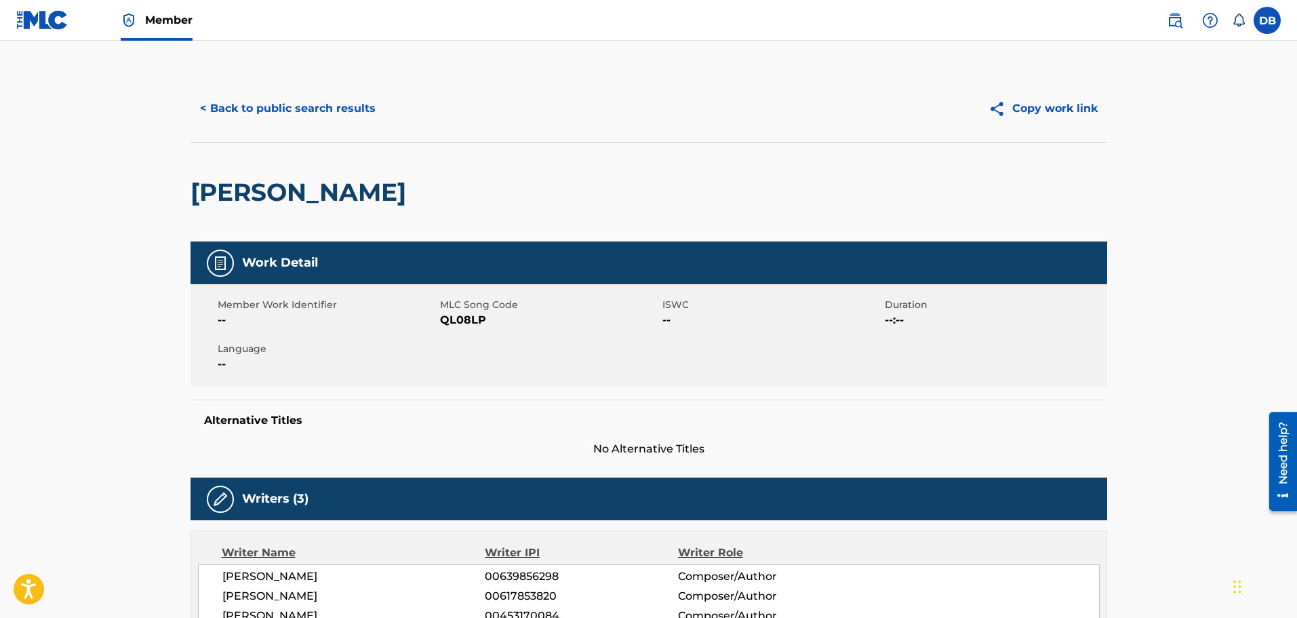
click at [312, 99] on button "< Back to public search results" at bounding box center [288, 109] width 195 height 34
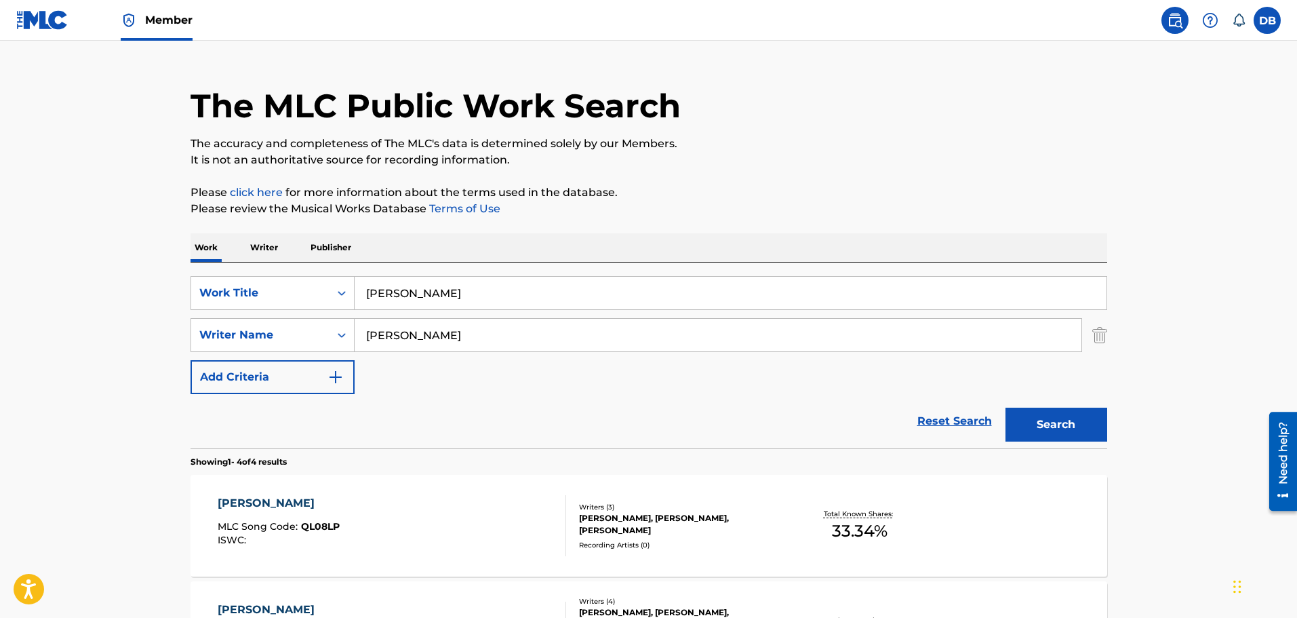
scroll to position [15, 0]
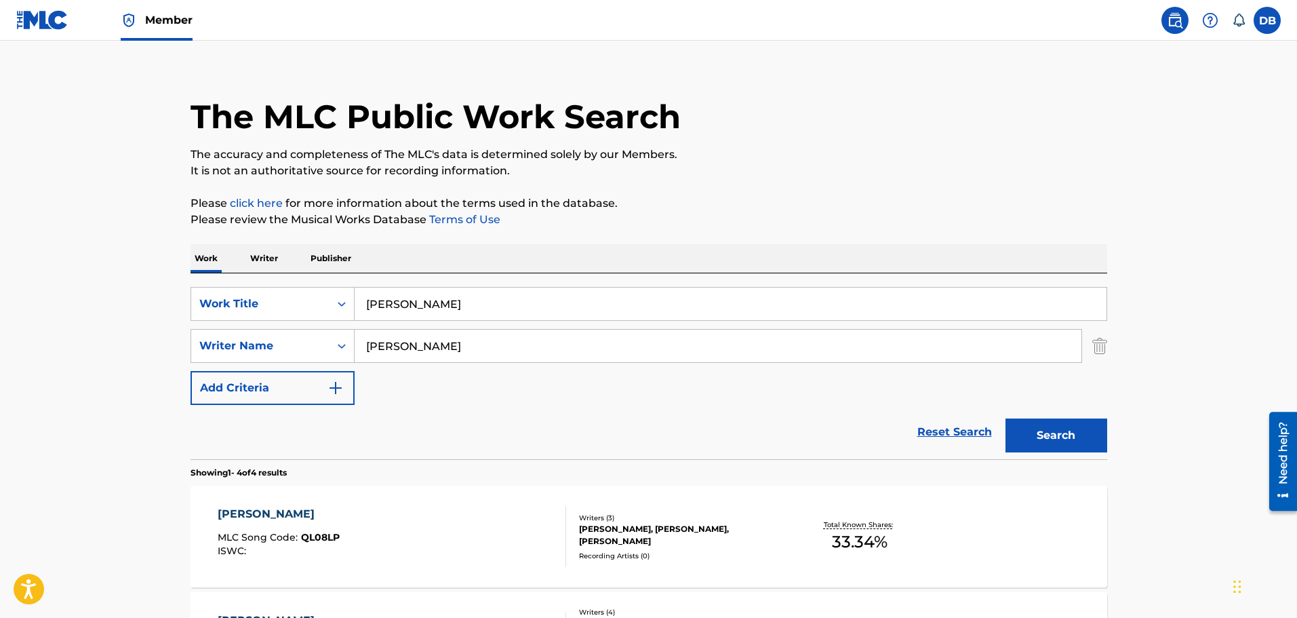
drag, startPoint x: 176, startPoint y: 296, endPoint x: 115, endPoint y: 287, distance: 61.0
click at [115, 287] on main "The MLC Public Work Search The accuracy and completeness of The MLC's data is d…" at bounding box center [648, 501] width 1297 height 951
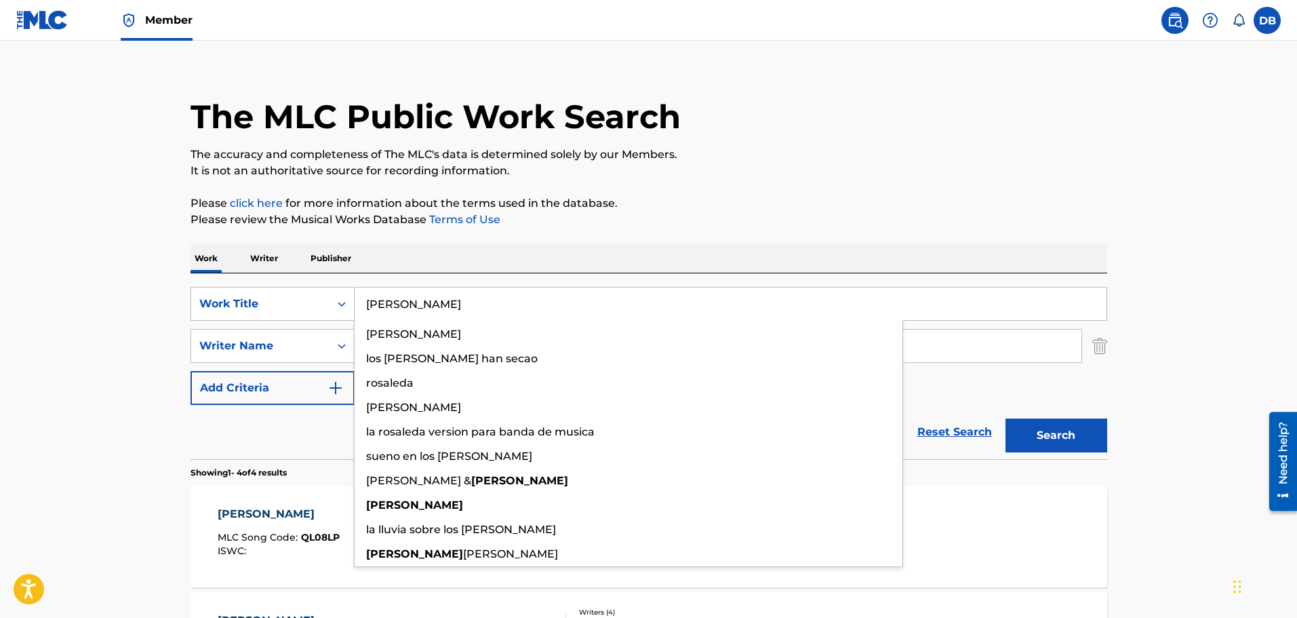
type input "rosalee"
click at [1005, 418] on button "Search" at bounding box center [1056, 435] width 102 height 34
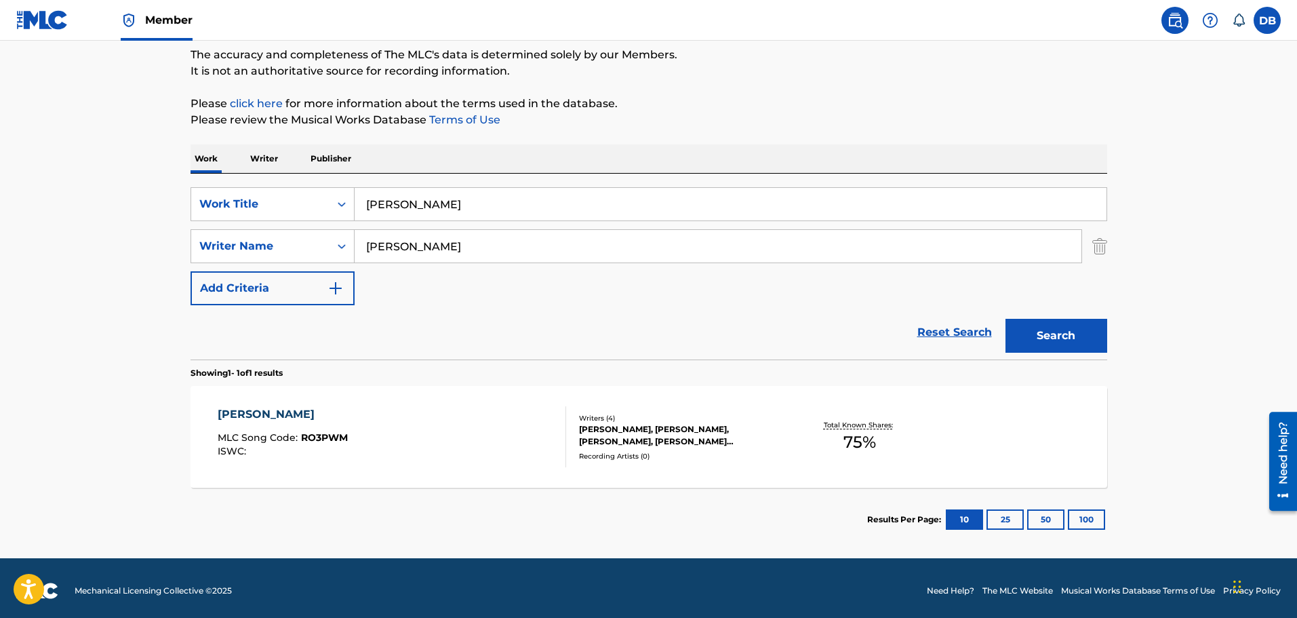
scroll to position [120, 0]
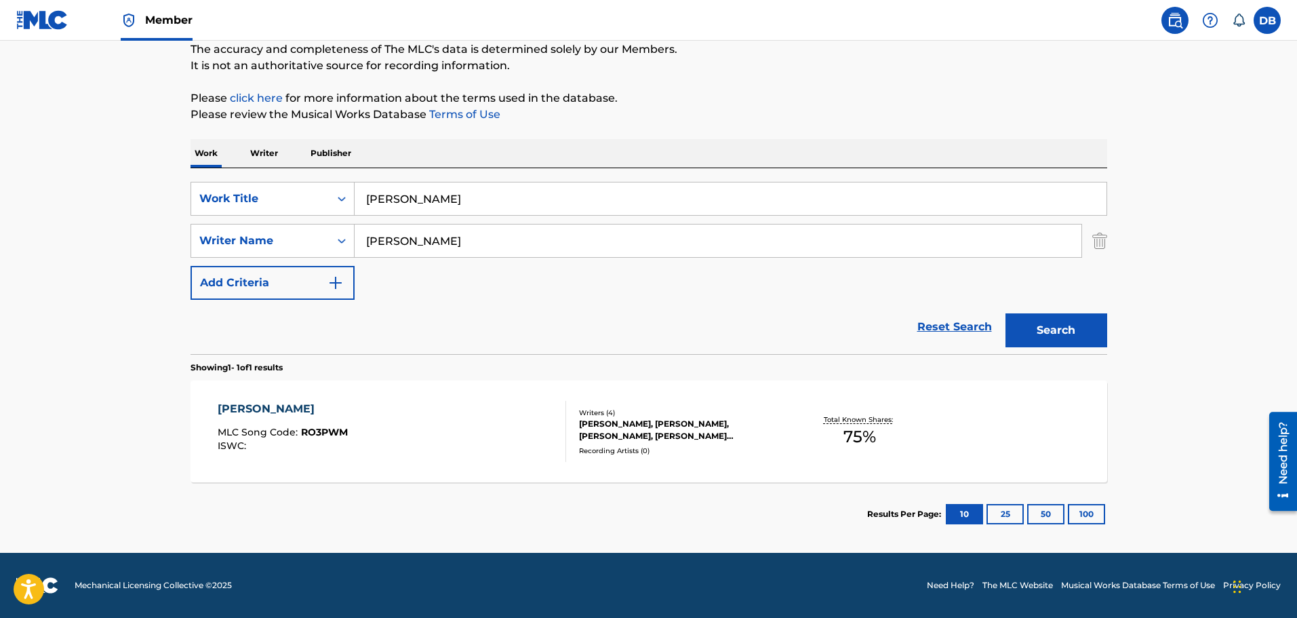
click at [298, 405] on div "ROSALEE" at bounding box center [283, 409] width 130 height 16
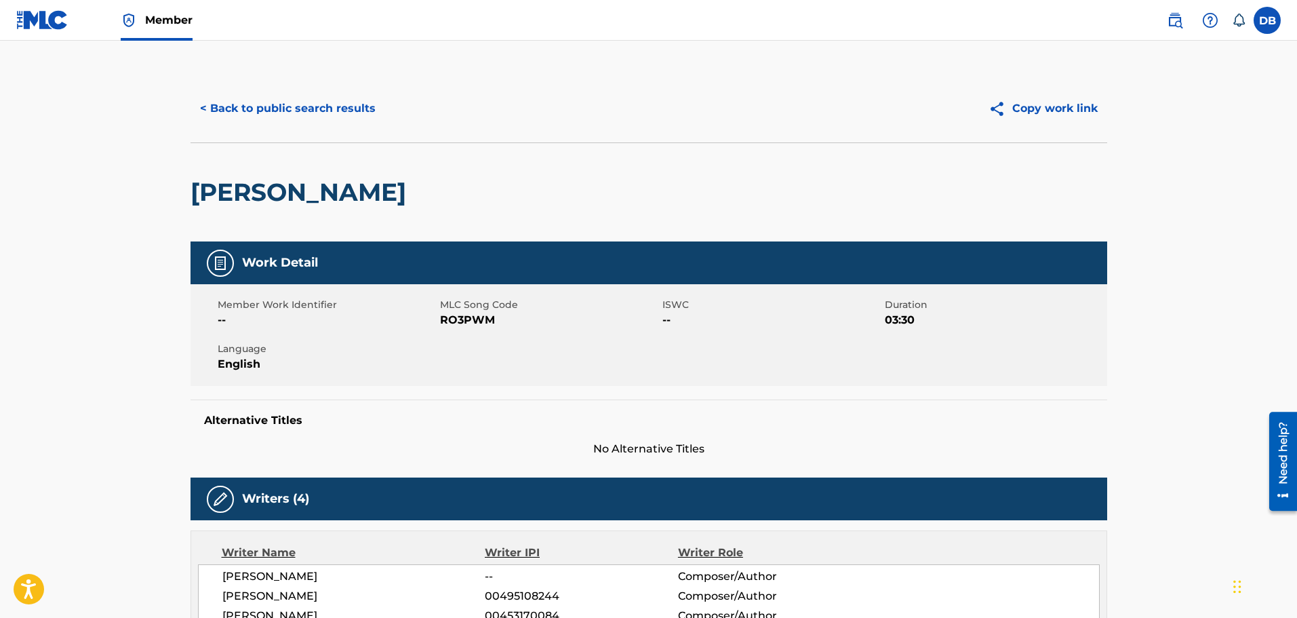
click at [303, 104] on button "< Back to public search results" at bounding box center [288, 109] width 195 height 34
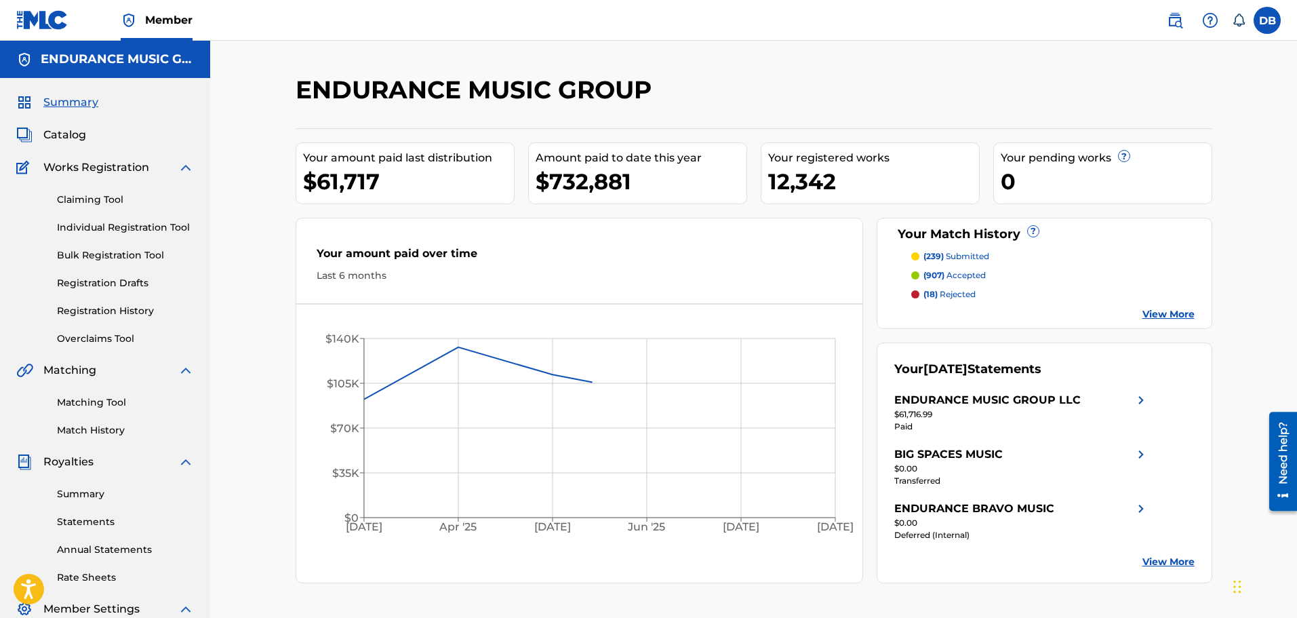
click at [73, 143] on div "Summary Catalog Works Registration Claiming Tool Individual Registration Tool B…" at bounding box center [105, 427] width 210 height 698
click at [61, 123] on div "Summary Catalog Works Registration Claiming Tool Individual Registration Tool B…" at bounding box center [105, 427] width 210 height 698
drag, startPoint x: 92, startPoint y: 314, endPoint x: 240, endPoint y: 287, distance: 150.2
click at [94, 313] on link "Registration History" at bounding box center [125, 311] width 137 height 14
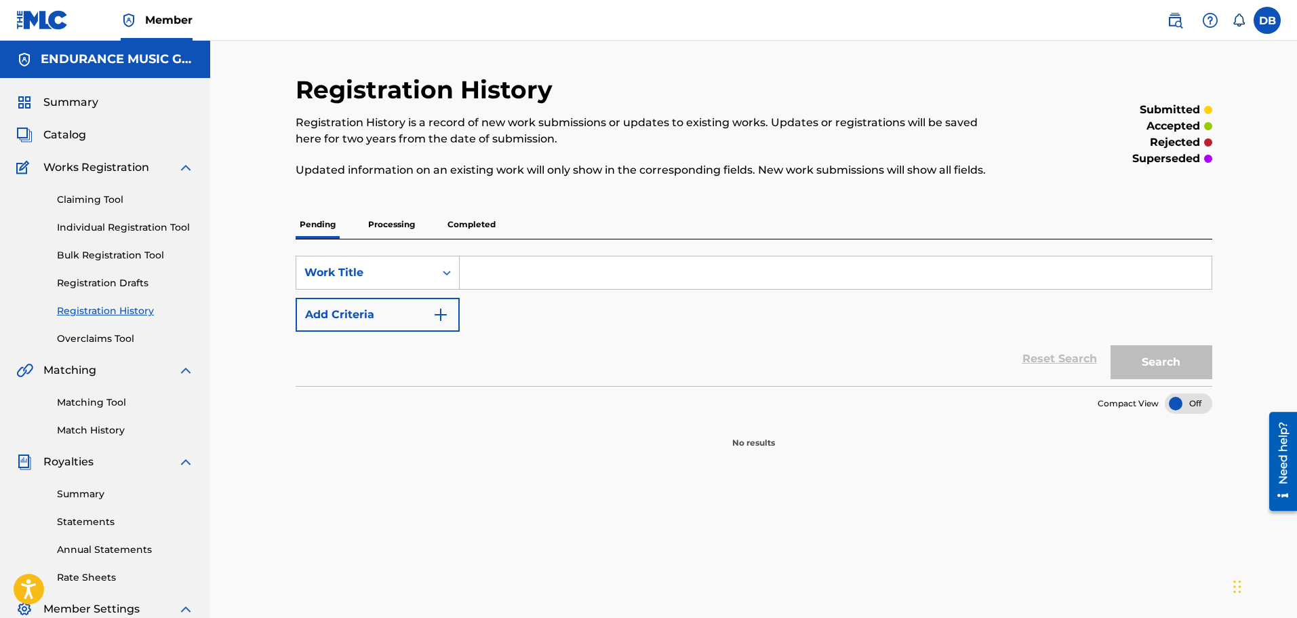
click at [519, 274] on input "Search Form" at bounding box center [836, 272] width 752 height 33
type input "queen louise"
click at [1111, 345] on button "Search" at bounding box center [1162, 362] width 102 height 34
drag, startPoint x: 73, startPoint y: 132, endPoint x: 94, endPoint y: 136, distance: 21.4
click at [73, 132] on span "Catalog" at bounding box center [64, 135] width 43 height 16
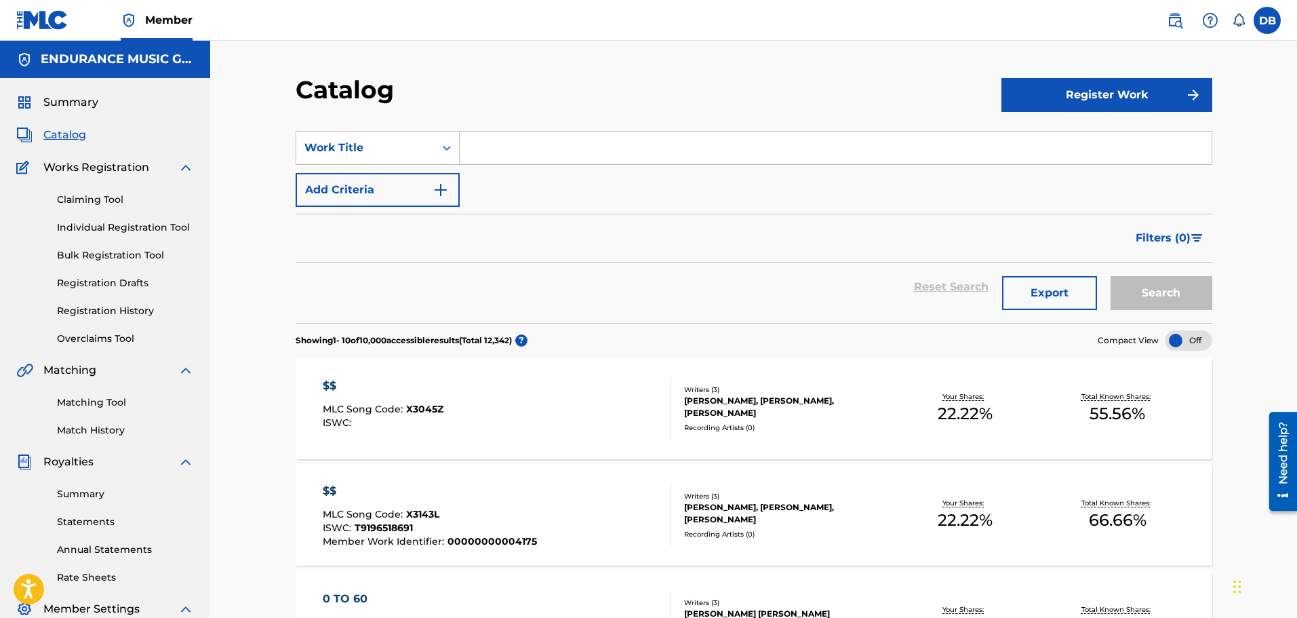
click at [530, 155] on input "Search Form" at bounding box center [836, 148] width 752 height 33
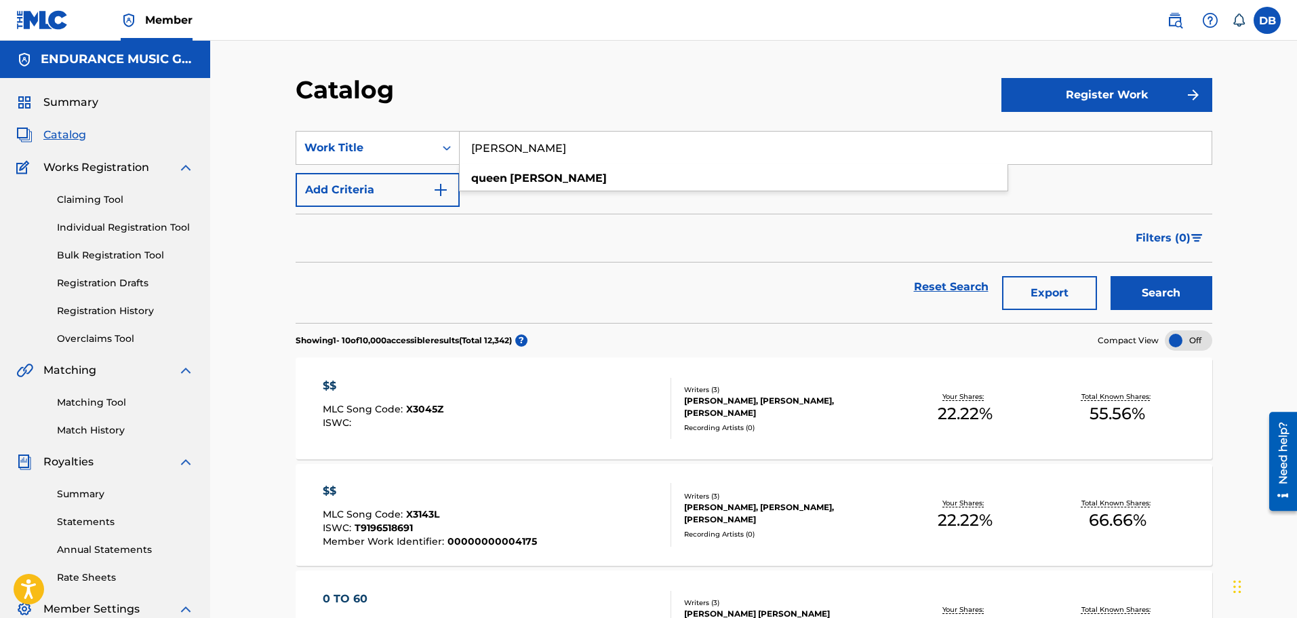
type input "queen louise"
click at [1111, 276] on button "Search" at bounding box center [1162, 293] width 102 height 34
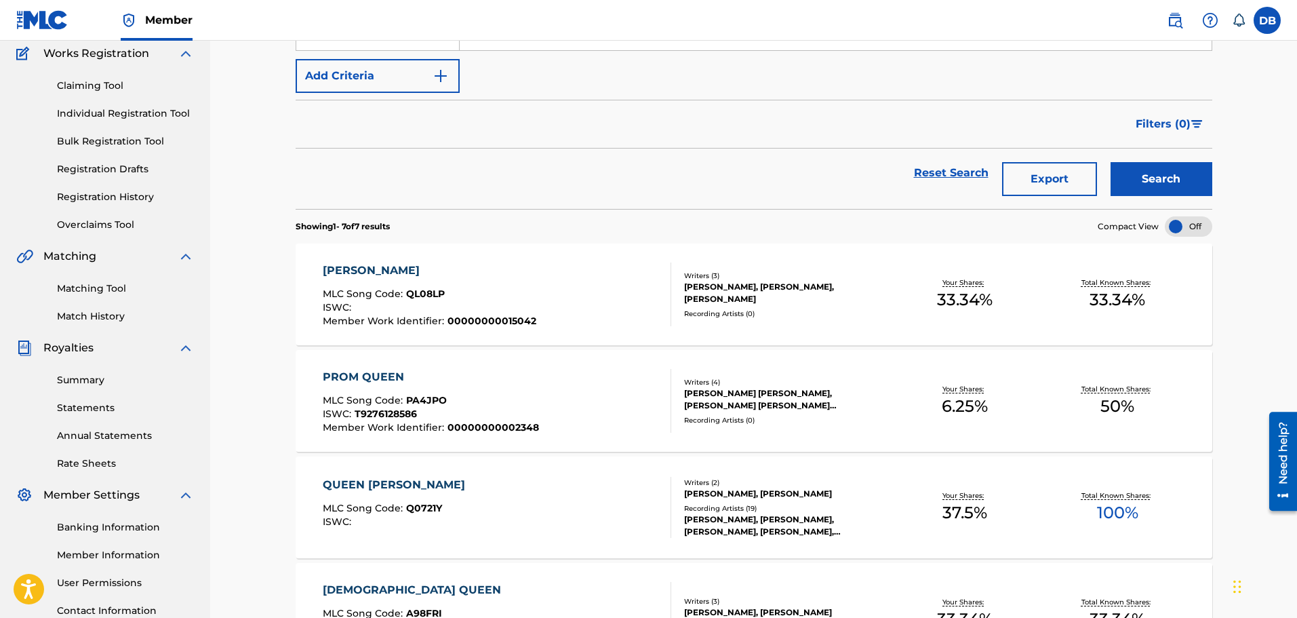
scroll to position [136, 0]
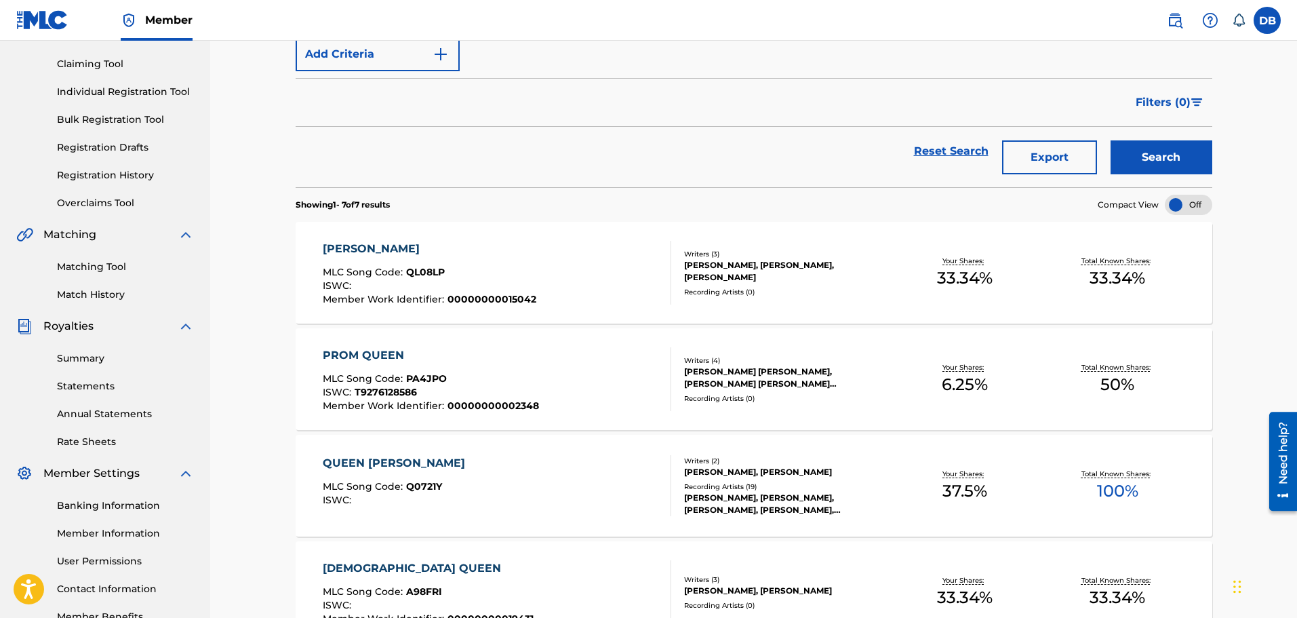
click at [461, 276] on div "MLC Song Code : QL08LP" at bounding box center [430, 274] width 214 height 14
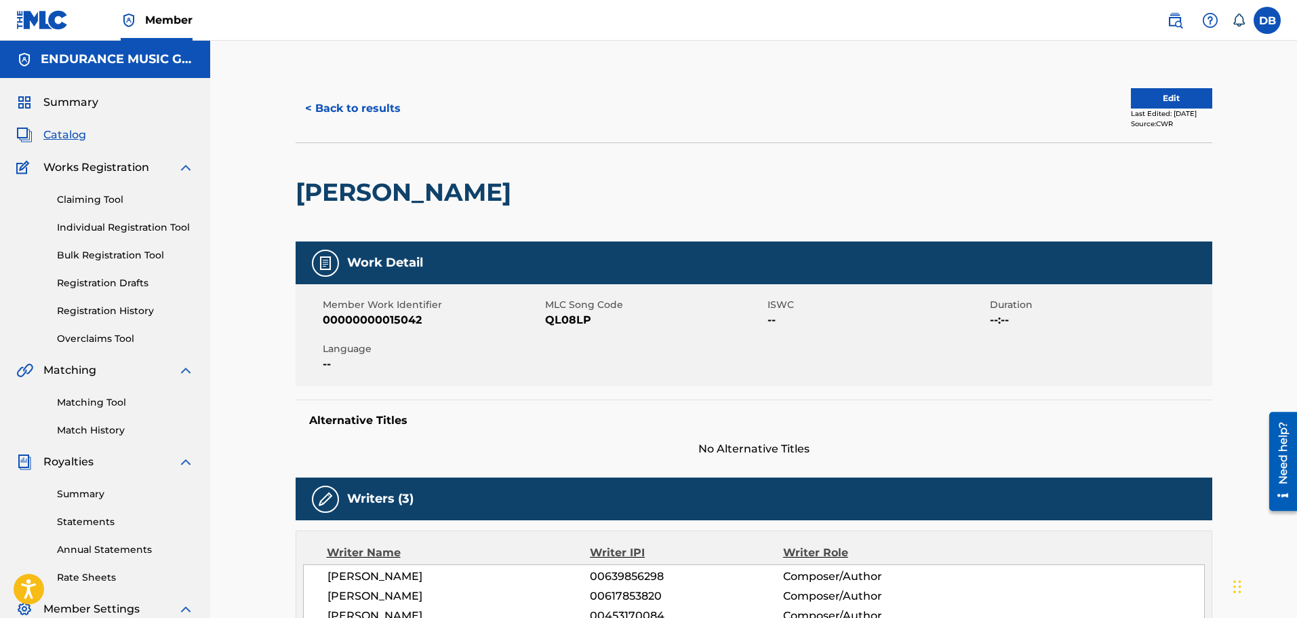
click at [98, 313] on link "Registration History" at bounding box center [125, 311] width 137 height 14
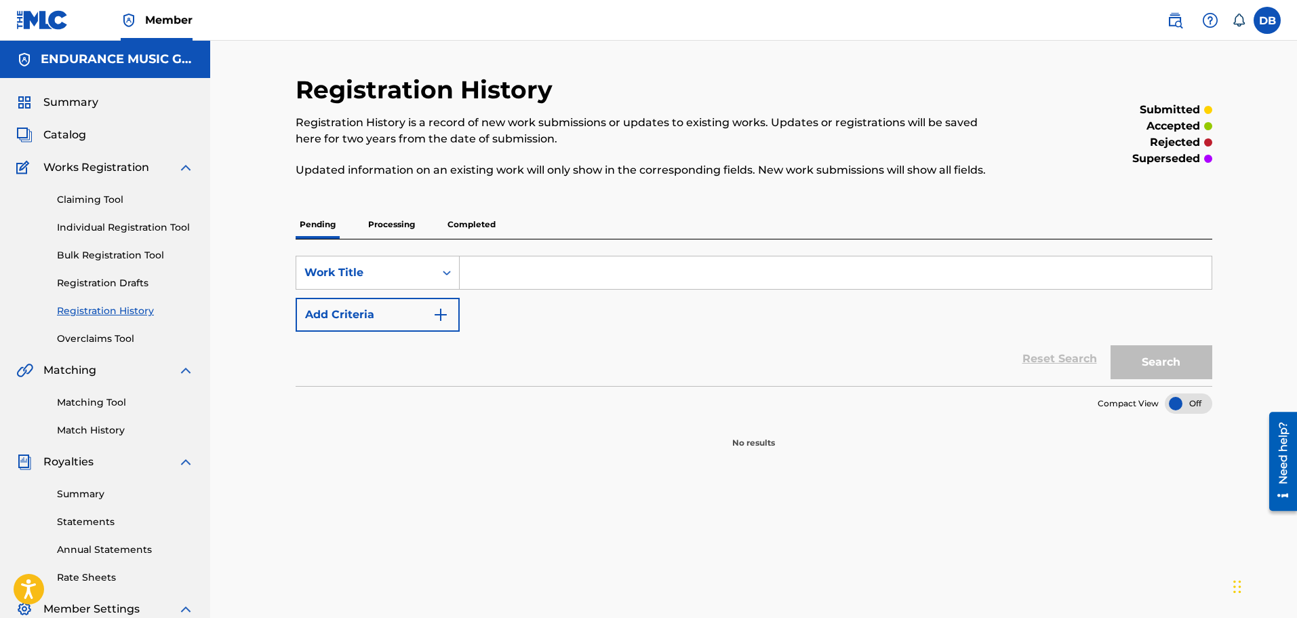
click at [386, 218] on p "Processing" at bounding box center [391, 224] width 55 height 28
click at [493, 268] on input "Search Form" at bounding box center [836, 272] width 752 height 33
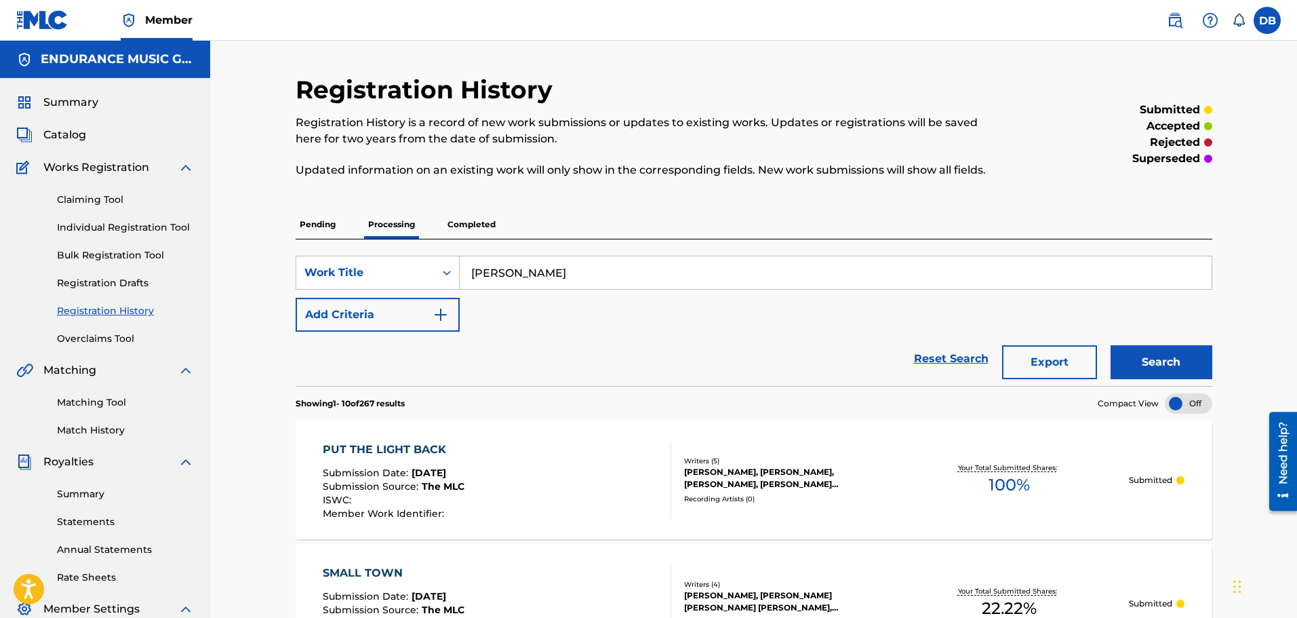
type input "queen louise"
click at [1111, 345] on button "Search" at bounding box center [1162, 362] width 102 height 34
